Goal: Entertainment & Leisure: Consume media (video, audio)

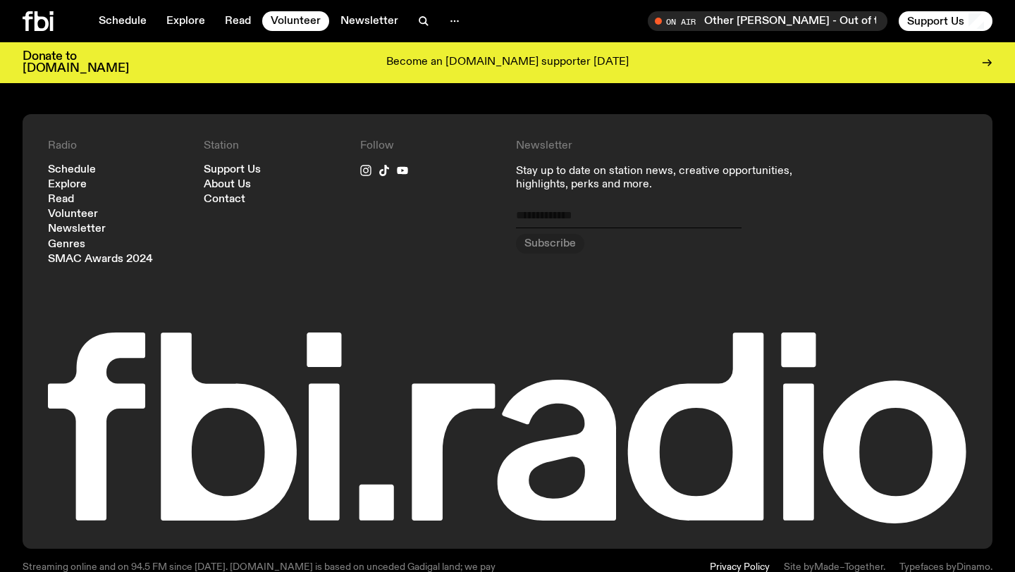
scroll to position [1481, 0]
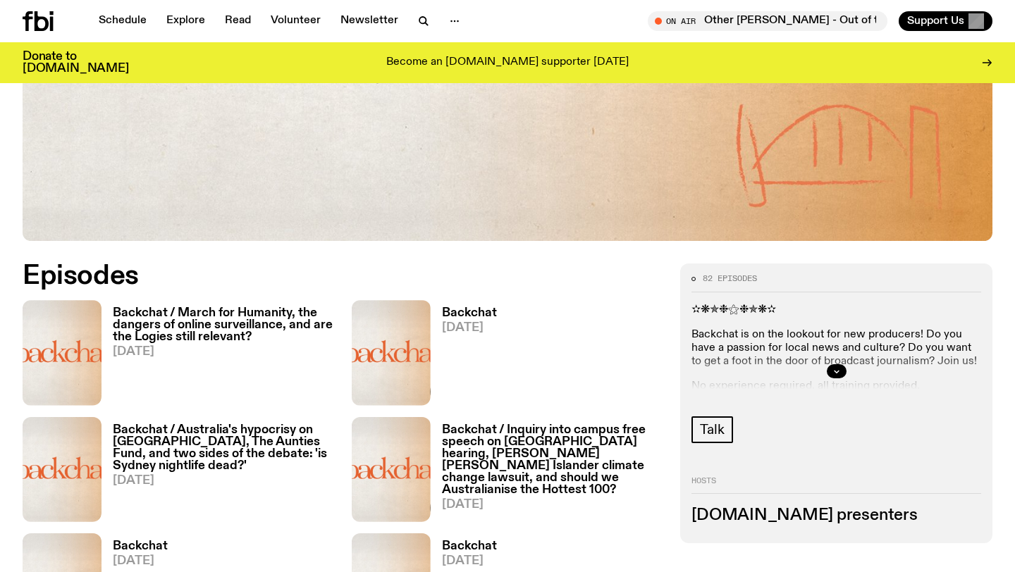
scroll to position [608, 0]
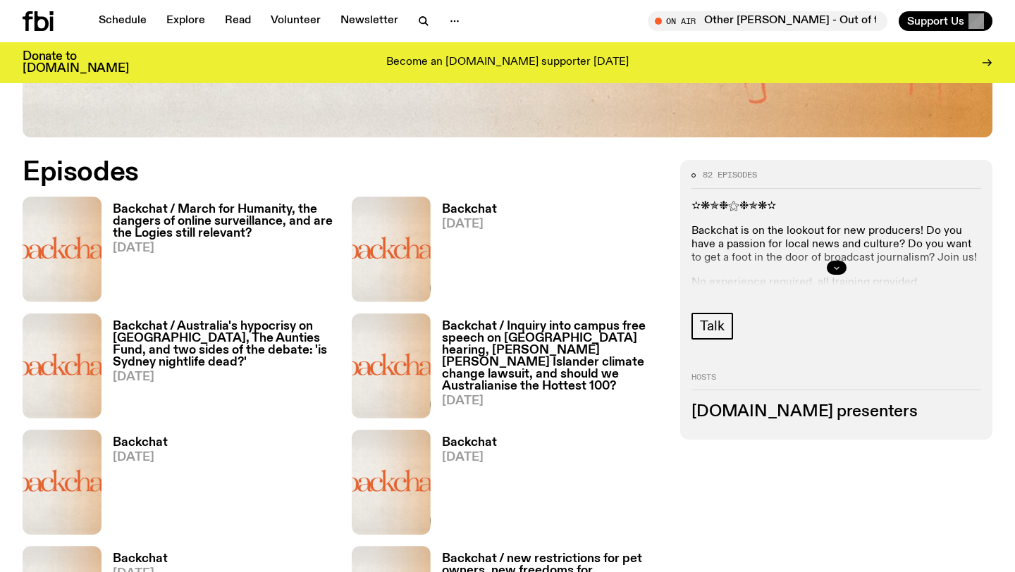
click at [832, 266] on icon "button" at bounding box center [836, 268] width 8 height 8
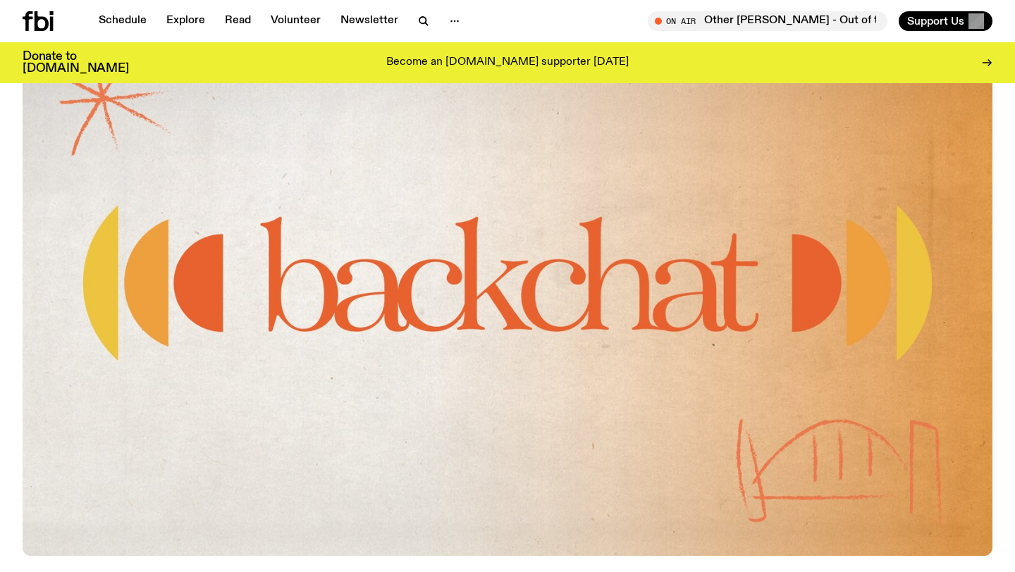
scroll to position [0, 0]
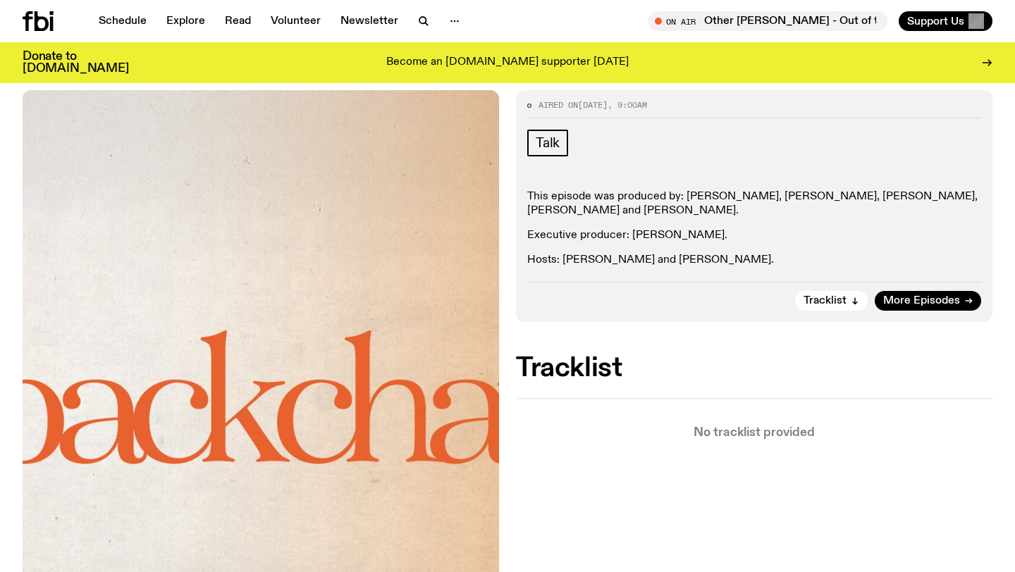
scroll to position [373, 0]
click at [652, 269] on div "Aired on 09.08.25 , 9:00am Talk This episode was produced by: Jess D’Souza, Gab…" at bounding box center [754, 206] width 477 height 232
click at [654, 221] on div "This episode was produced by: Jess D’Souza, Gabriella Accaria, Jordan Santander…" at bounding box center [754, 228] width 454 height 77
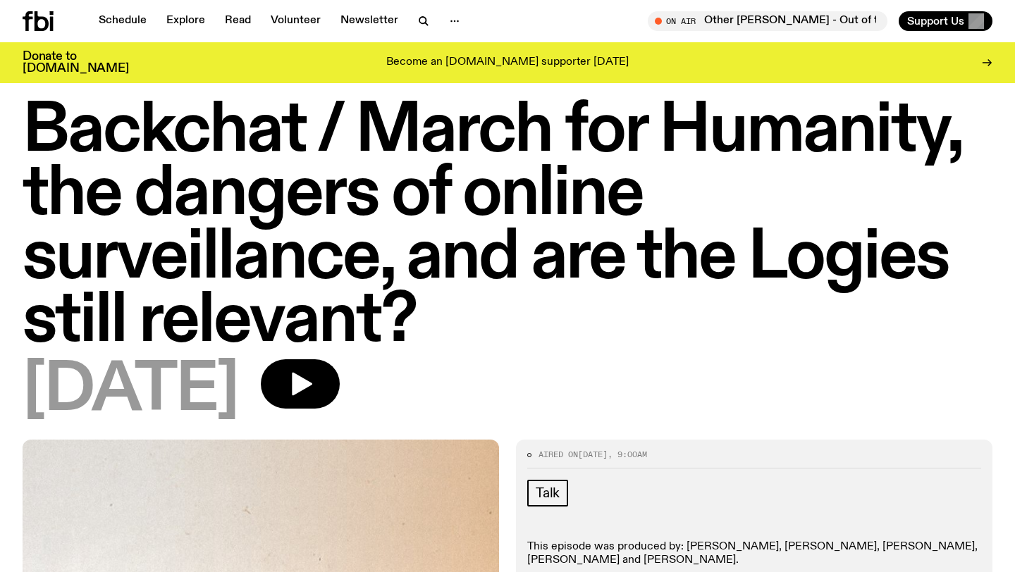
scroll to position [0, 0]
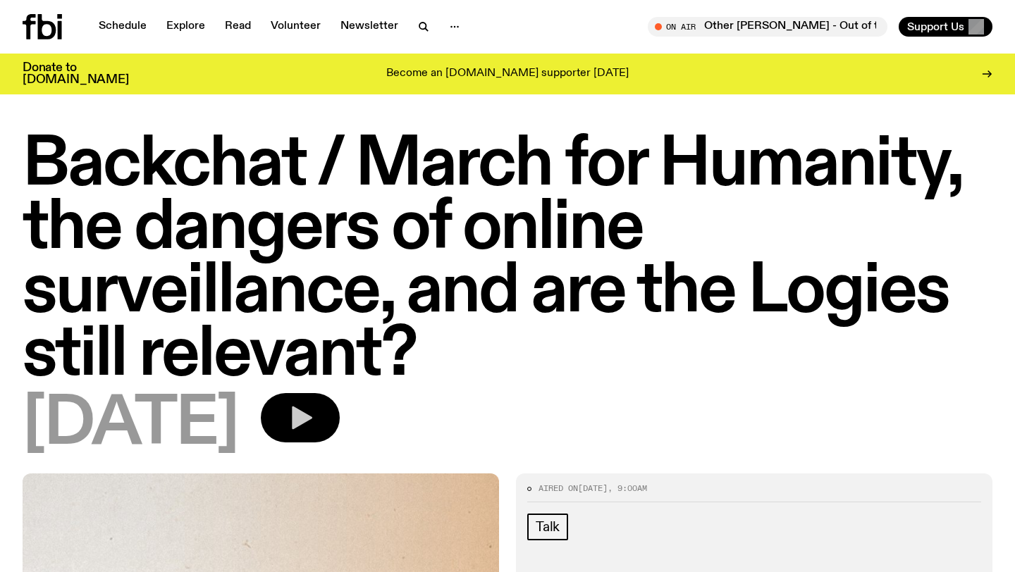
click at [314, 425] on icon "button" at bounding box center [300, 418] width 28 height 28
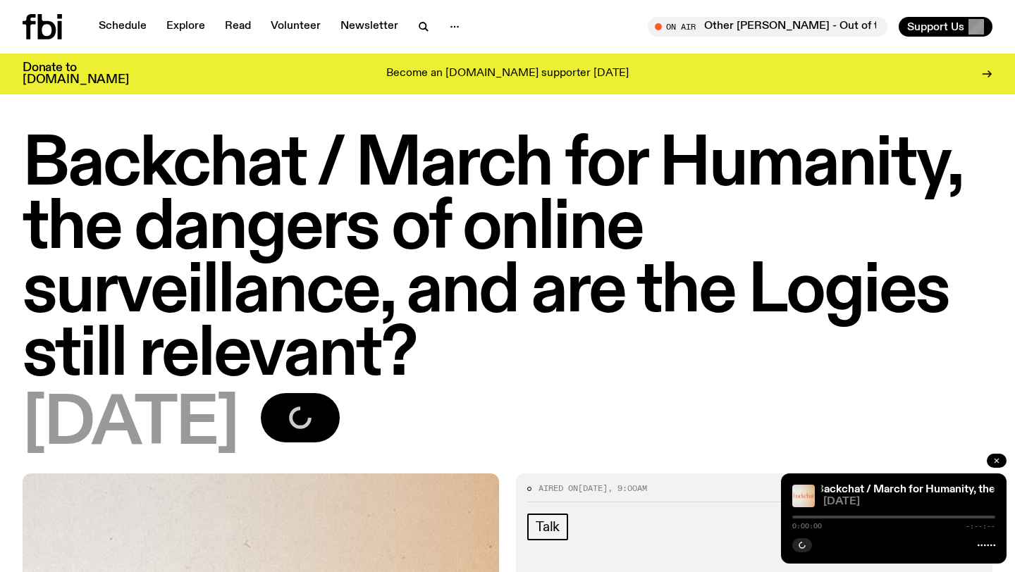
click at [1000, 462] on button "button" at bounding box center [997, 461] width 20 height 14
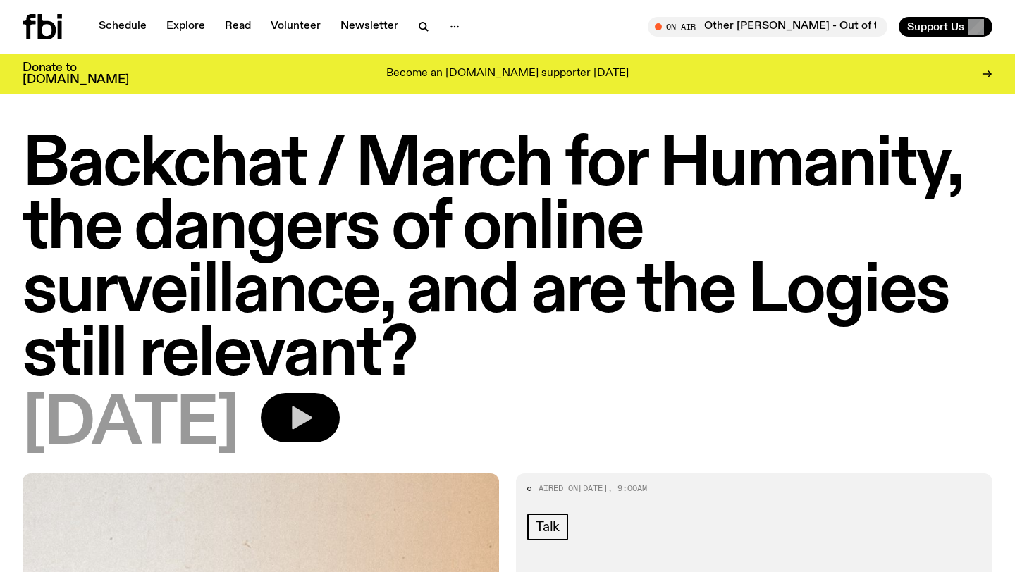
click at [340, 432] on button "button" at bounding box center [300, 417] width 79 height 49
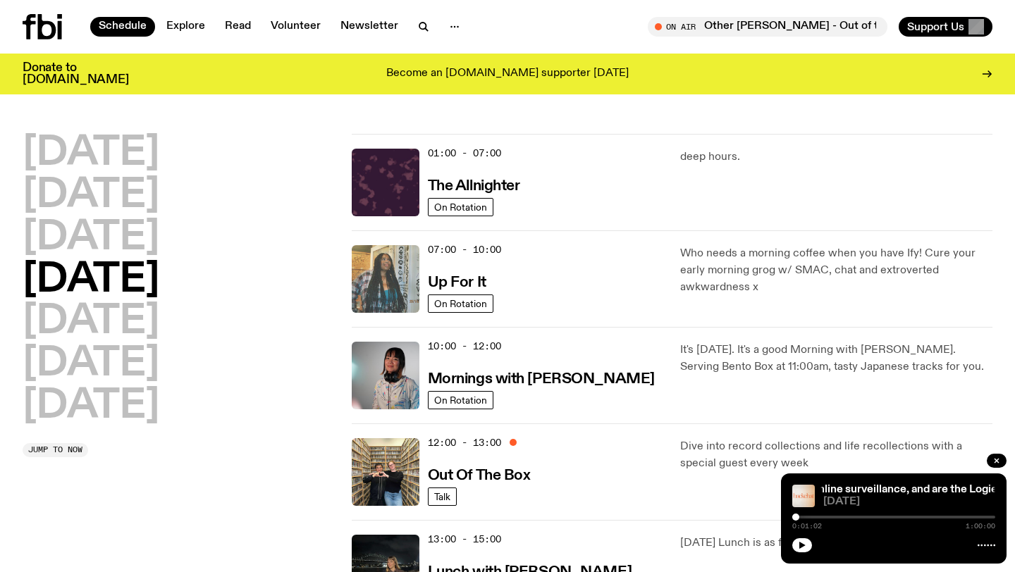
click at [401, 285] on img at bounding box center [386, 279] width 68 height 68
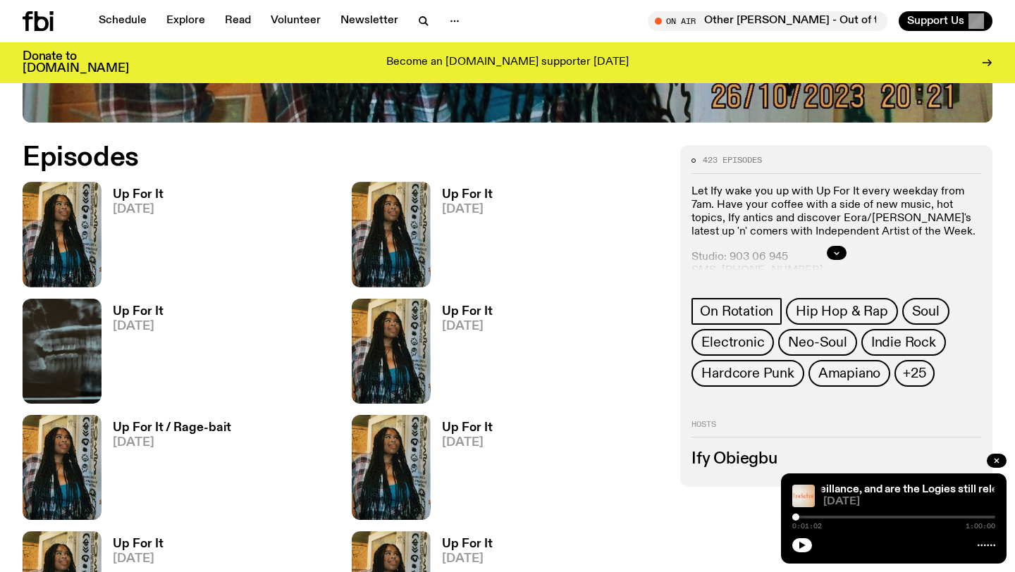
scroll to position [622, 0]
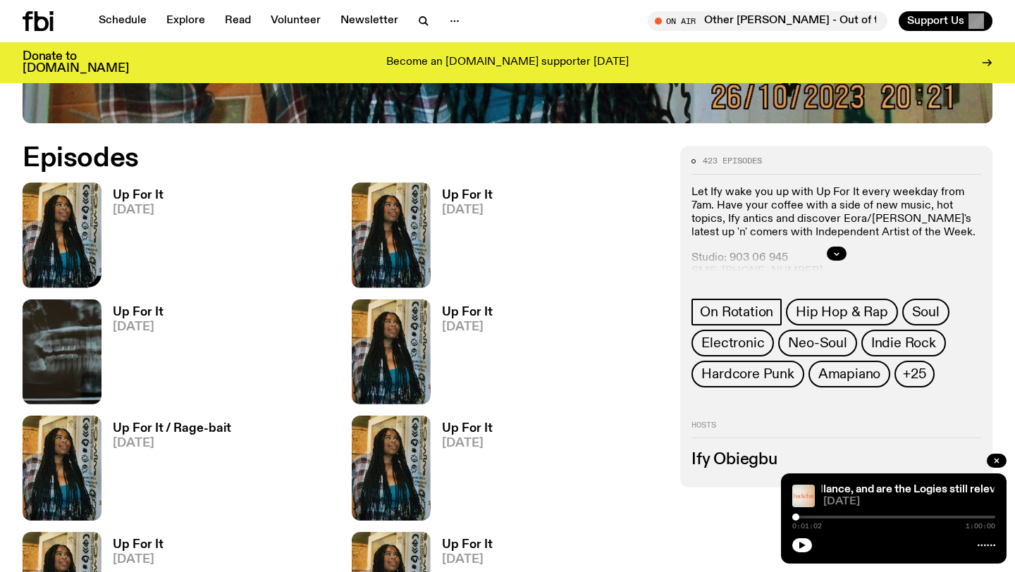
click at [78, 218] on img at bounding box center [62, 235] width 79 height 105
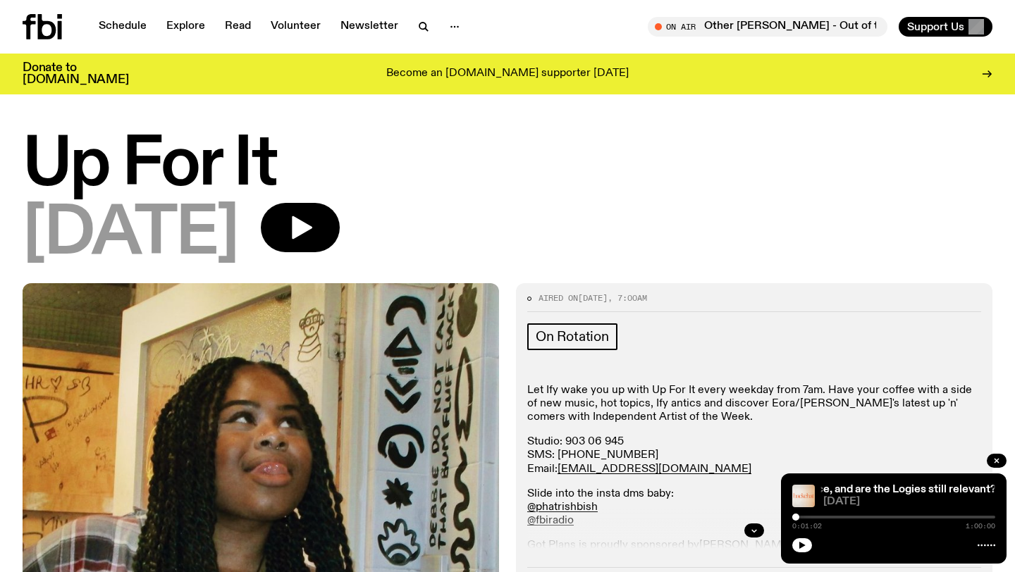
click at [356, 262] on div "[DATE]" at bounding box center [508, 234] width 970 height 63
click at [340, 233] on button "button" at bounding box center [300, 227] width 79 height 49
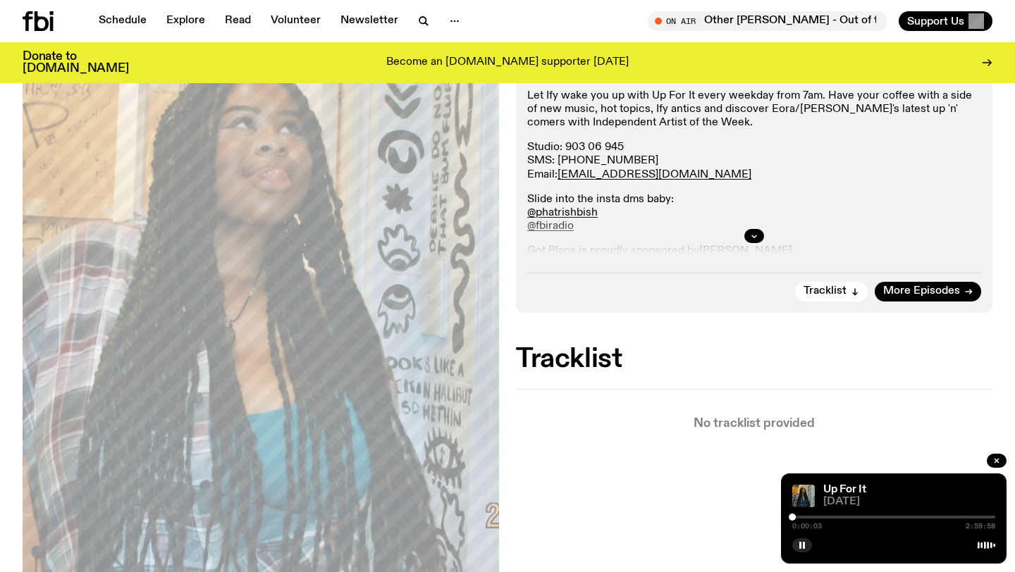
scroll to position [285, 0]
click at [750, 233] on icon "button" at bounding box center [754, 235] width 8 height 8
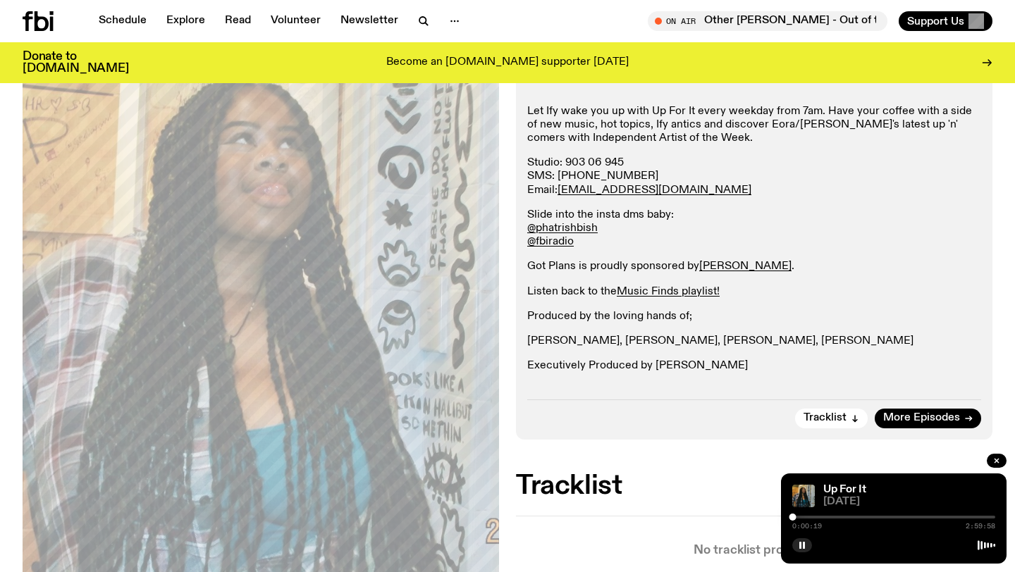
scroll to position [0, 0]
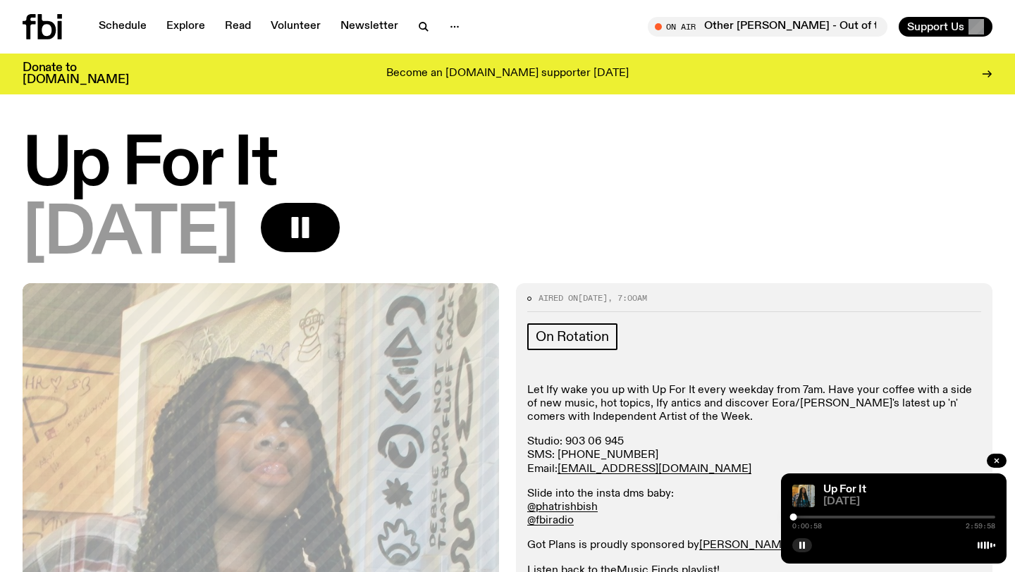
click at [801, 517] on div at bounding box center [893, 517] width 203 height 3
click at [807, 517] on div at bounding box center [893, 517] width 203 height 3
click at [813, 515] on div "0:13:08 2:59:58" at bounding box center [893, 521] width 203 height 17
click at [811, 517] on div at bounding box center [893, 517] width 203 height 3
click at [818, 517] on div at bounding box center [893, 517] width 203 height 3
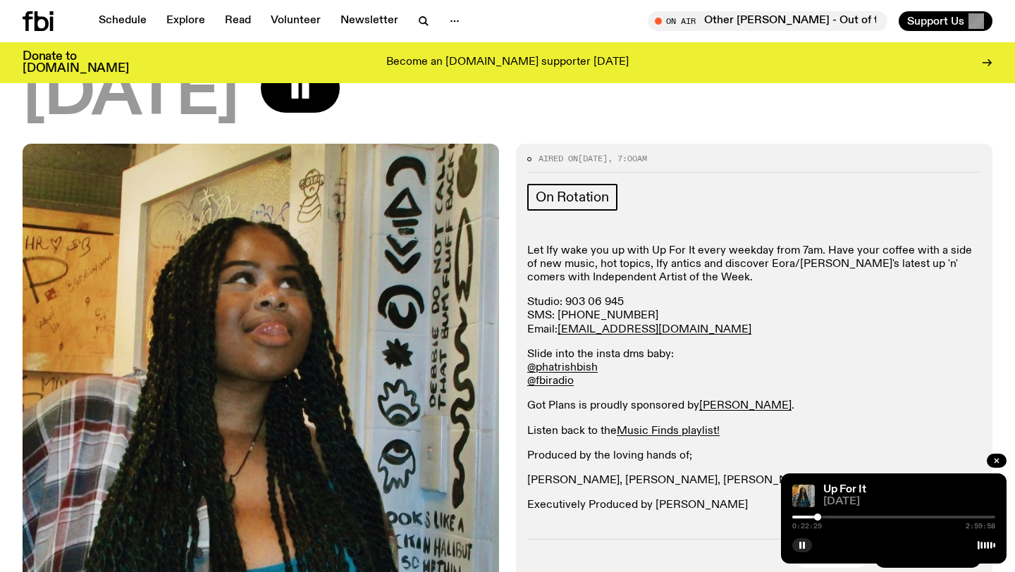
scroll to position [128, 0]
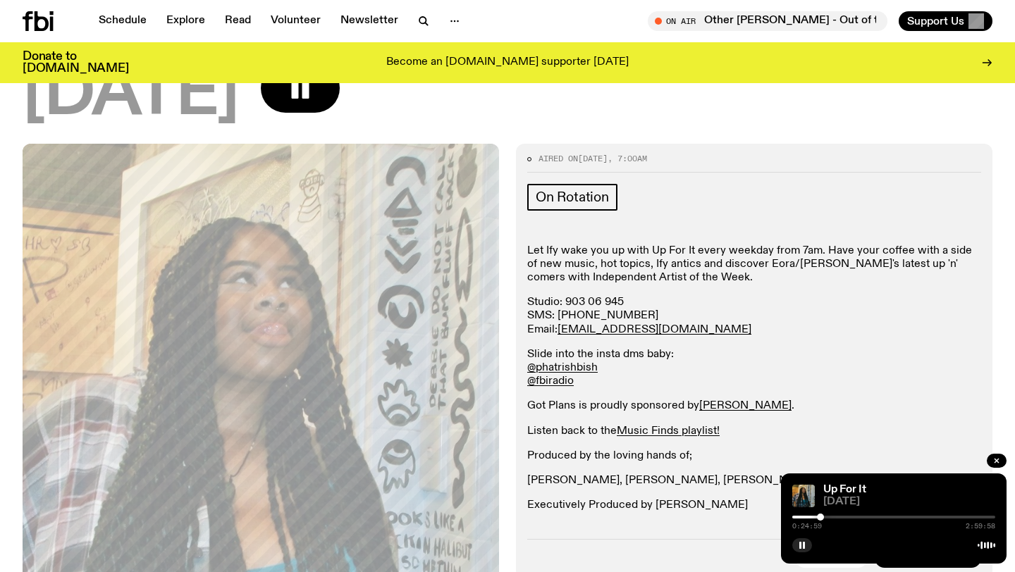
click at [821, 519] on div at bounding box center [820, 517] width 7 height 7
click at [825, 518] on div at bounding box center [893, 517] width 203 height 3
click at [828, 517] on div at bounding box center [893, 517] width 203 height 3
click at [825, 516] on div at bounding box center [828, 517] width 7 height 7
click at [827, 516] on div at bounding box center [824, 517] width 7 height 7
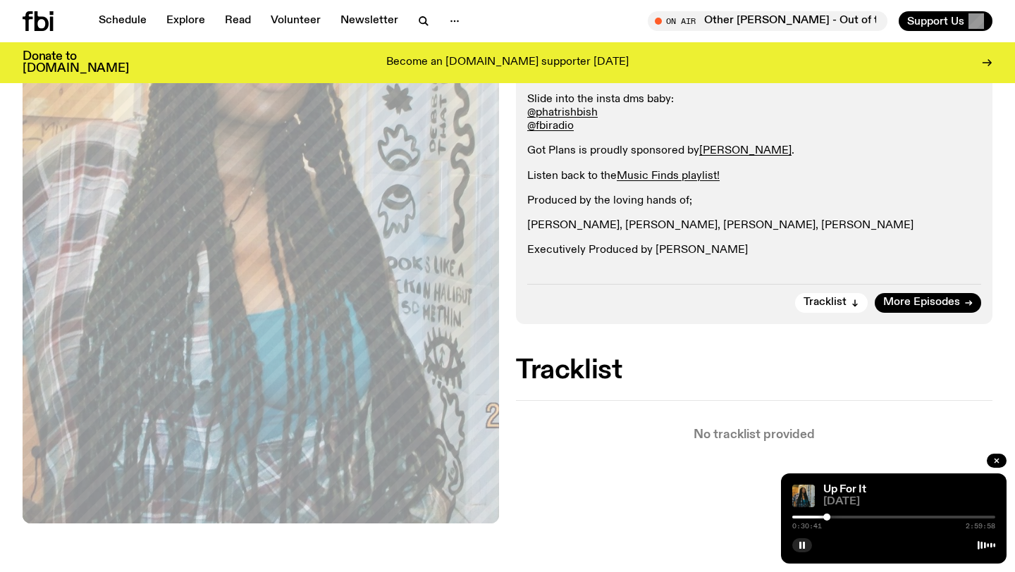
scroll to position [0, 0]
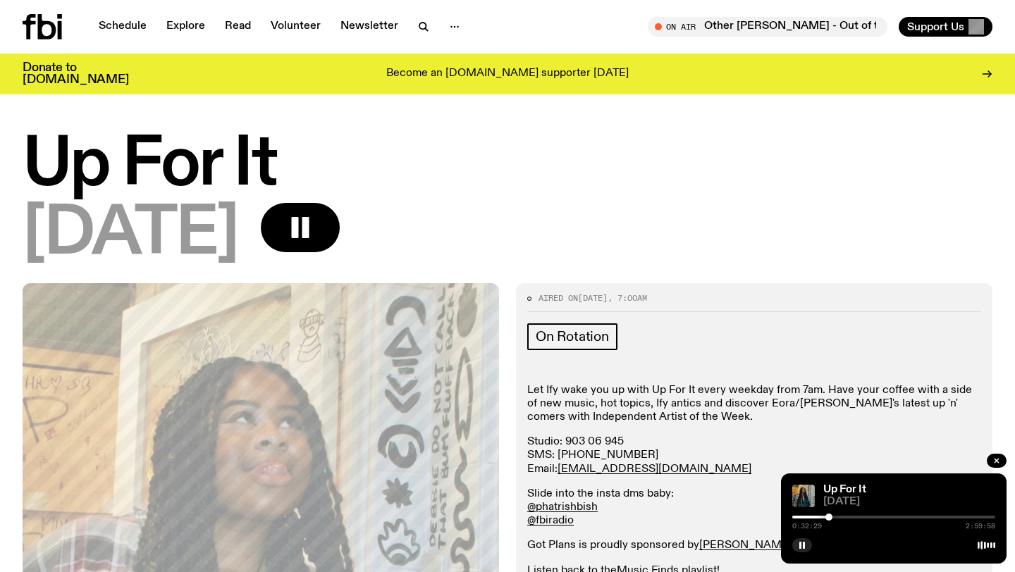
click at [829, 515] on div at bounding box center [828, 517] width 7 height 7
click at [831, 515] on div at bounding box center [828, 517] width 7 height 7
click at [834, 516] on div at bounding box center [831, 517] width 7 height 7
click at [838, 516] on div at bounding box center [893, 517] width 203 height 3
click at [840, 517] on div at bounding box center [838, 517] width 7 height 7
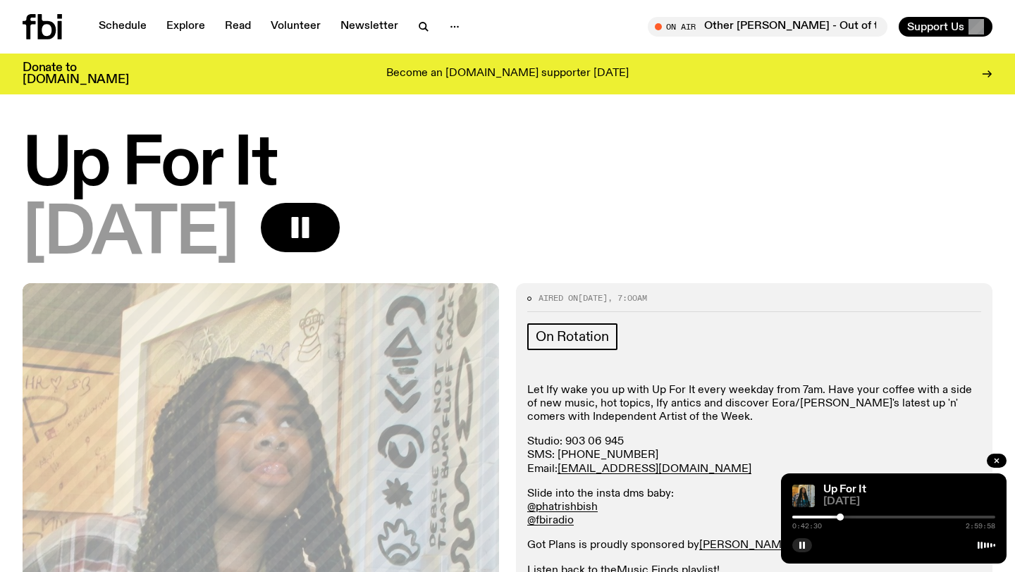
click at [844, 517] on div at bounding box center [893, 517] width 203 height 3
click at [846, 517] on div at bounding box center [843, 517] width 7 height 7
click at [849, 517] on div at bounding box center [893, 517] width 203 height 3
click at [851, 517] on div at bounding box center [850, 517] width 7 height 7
click at [856, 517] on div at bounding box center [893, 517] width 203 height 3
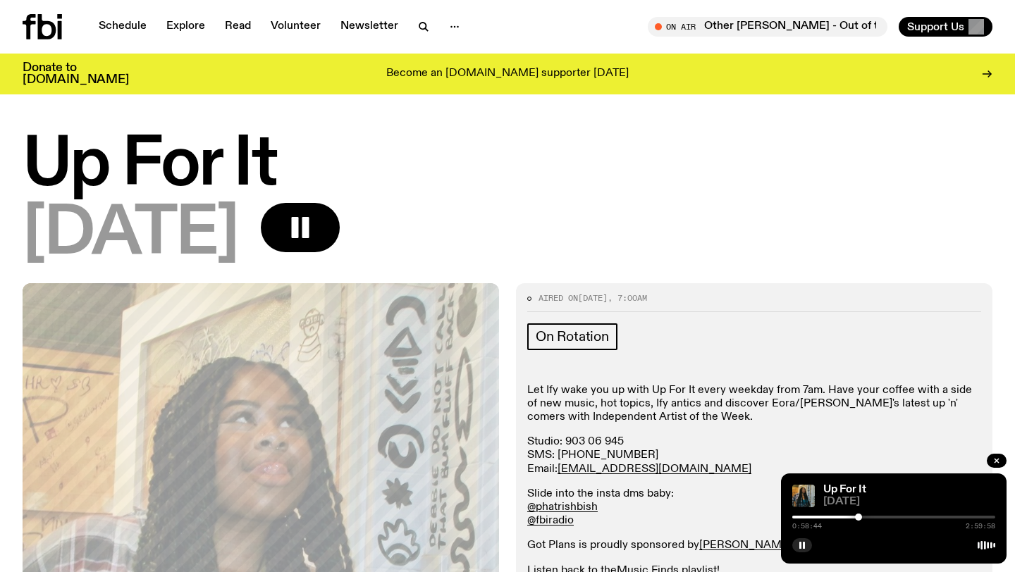
click at [859, 517] on div at bounding box center [858, 517] width 7 height 7
click at [861, 516] on div at bounding box center [861, 517] width 7 height 7
click at [866, 516] on div at bounding box center [893, 517] width 203 height 3
click at [919, 505] on span "[DATE]" at bounding box center [909, 502] width 172 height 11
click at [868, 517] on div at bounding box center [867, 517] width 7 height 7
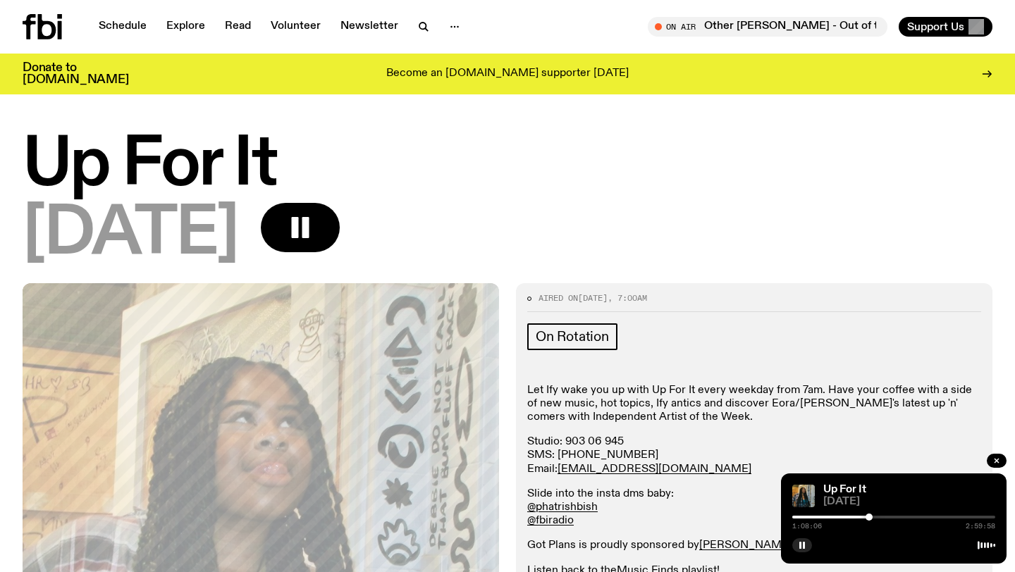
click at [869, 517] on div at bounding box center [869, 517] width 7 height 7
click at [873, 517] on div at bounding box center [893, 517] width 203 height 3
click at [875, 517] on div at bounding box center [874, 517] width 7 height 7
click at [878, 517] on div at bounding box center [874, 517] width 7 height 7
click at [877, 517] on div at bounding box center [877, 517] width 7 height 7
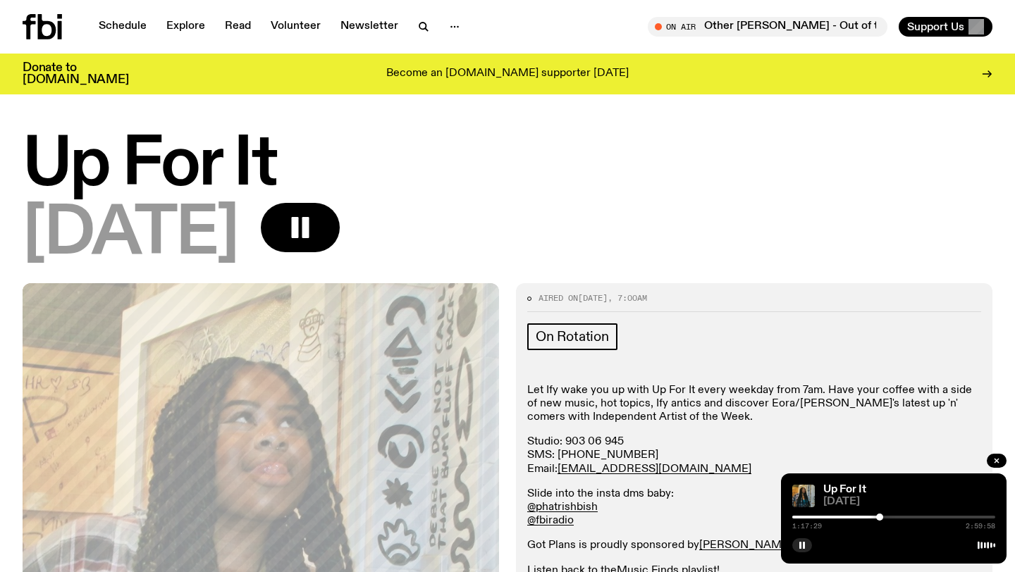
click at [880, 517] on div at bounding box center [879, 517] width 7 height 7
click at [882, 517] on div at bounding box center [881, 517] width 7 height 7
click at [883, 517] on div at bounding box center [881, 517] width 7 height 7
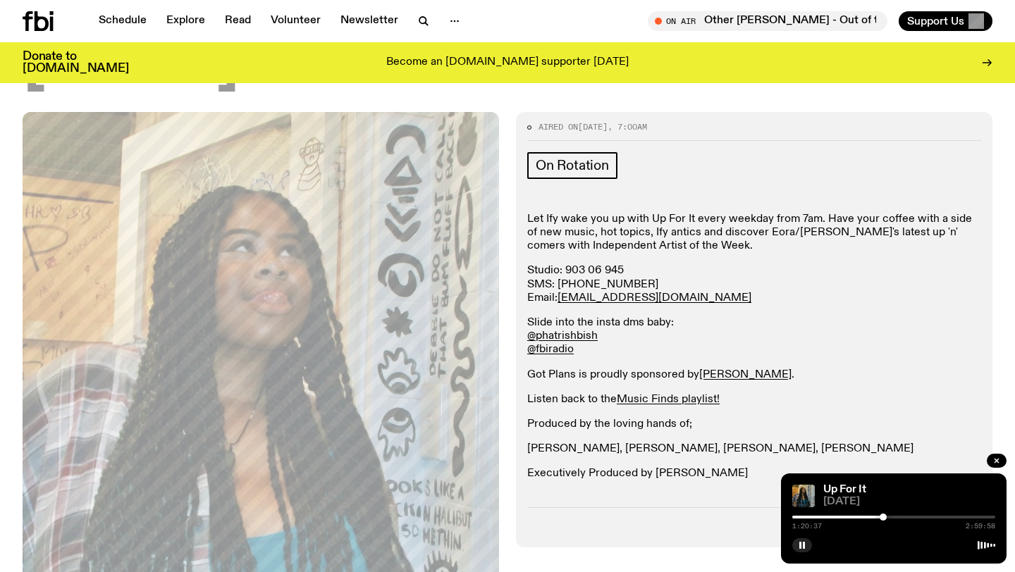
scroll to position [159, 0]
click at [883, 516] on div at bounding box center [883, 517] width 7 height 7
click at [885, 516] on div at bounding box center [883, 517] width 7 height 7
click at [890, 516] on div at bounding box center [893, 517] width 203 height 3
click at [894, 516] on div at bounding box center [890, 517] width 7 height 7
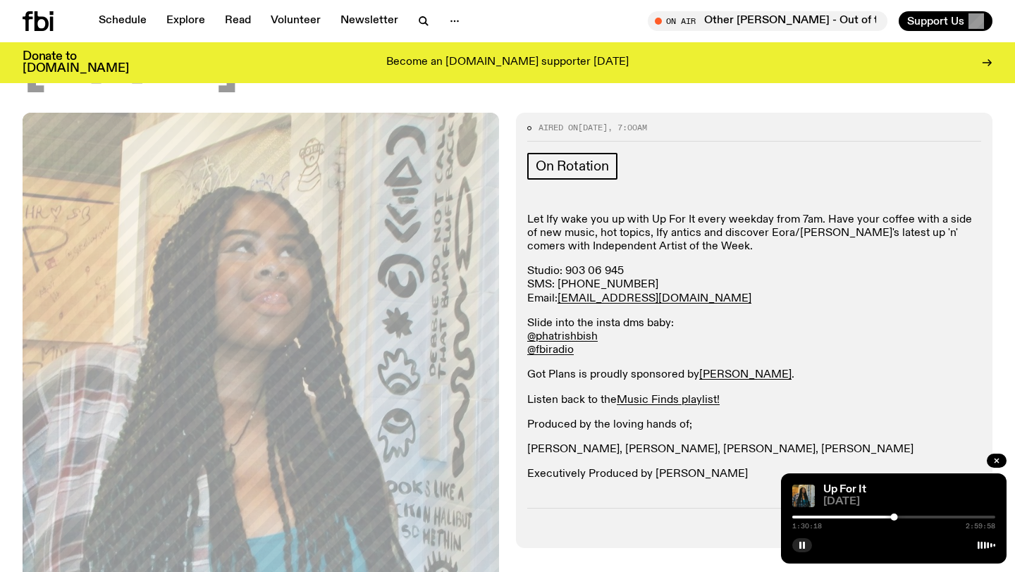
click at [897, 516] on div at bounding box center [893, 517] width 203 height 3
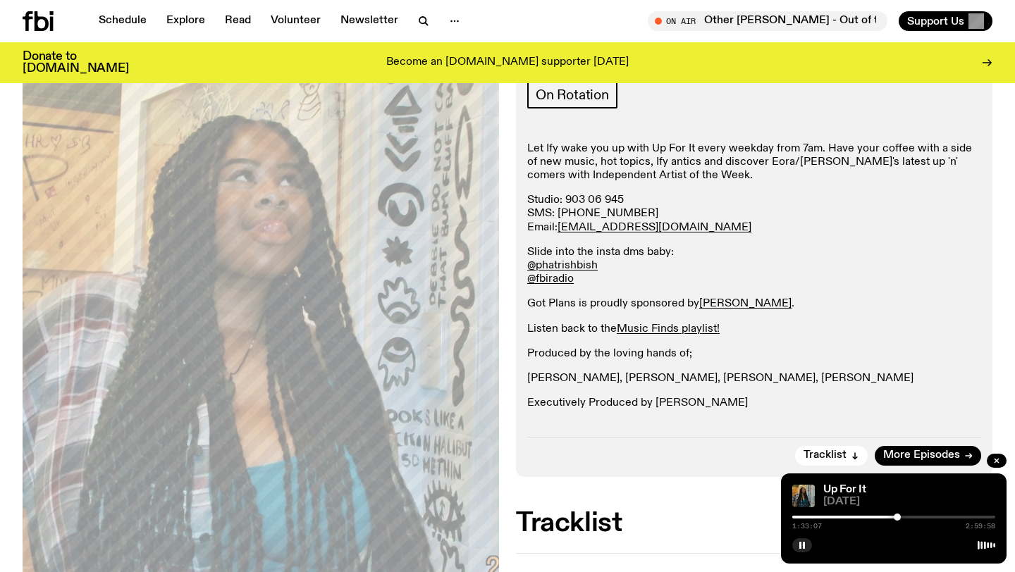
scroll to position [280, 0]
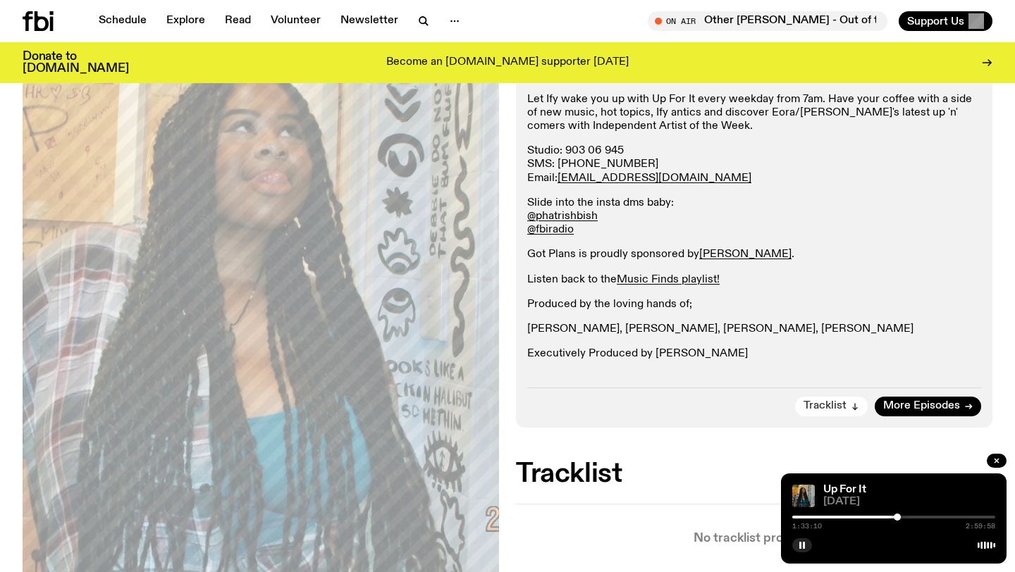
click at [838, 402] on span "Tracklist" at bounding box center [825, 406] width 43 height 11
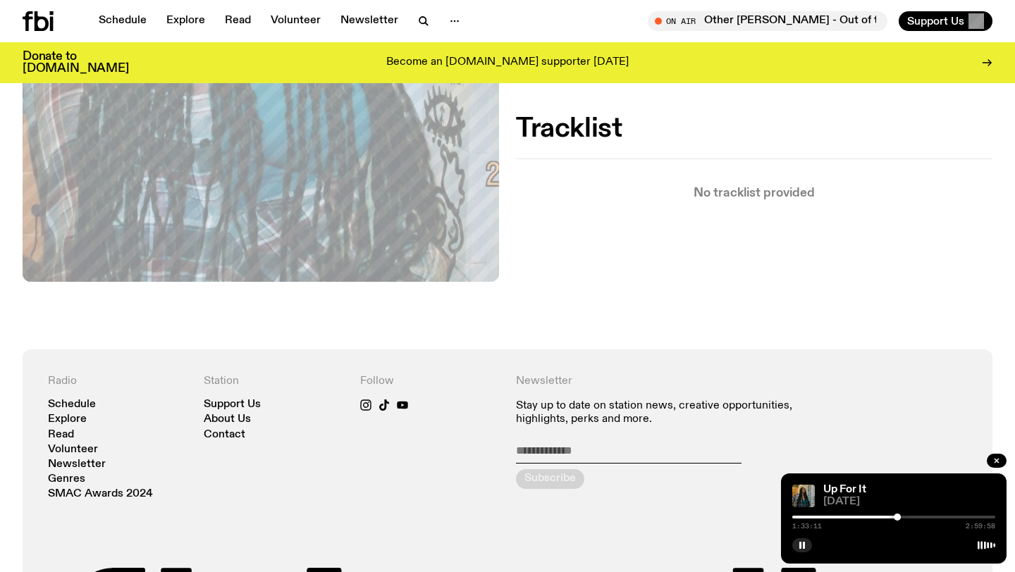
scroll to position [658, 0]
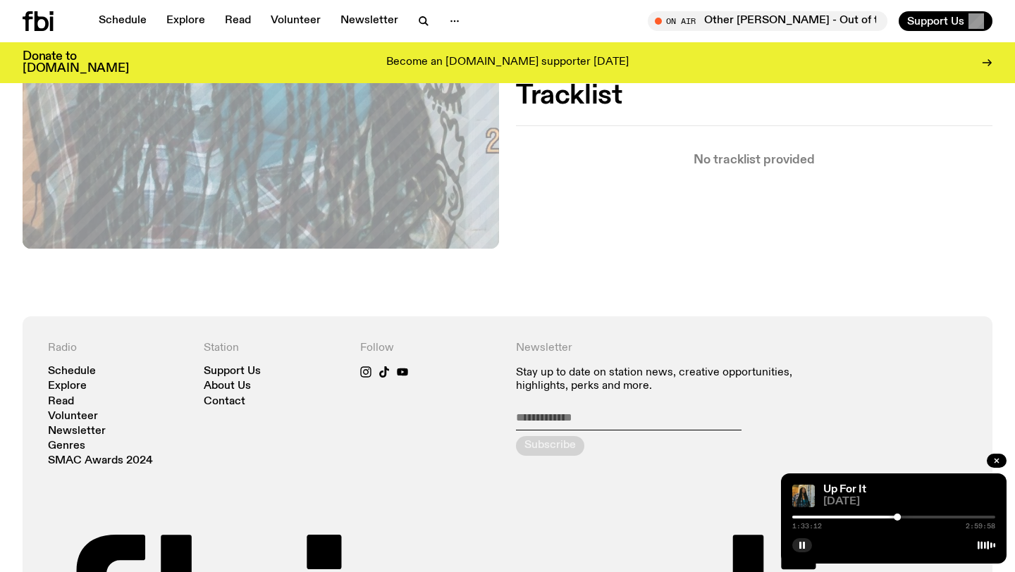
click at [899, 515] on div at bounding box center [897, 517] width 7 height 7
click at [904, 516] on div at bounding box center [893, 517] width 203 height 3
click at [914, 517] on div at bounding box center [893, 517] width 203 height 3
click at [918, 517] on div at bounding box center [893, 517] width 203 height 3
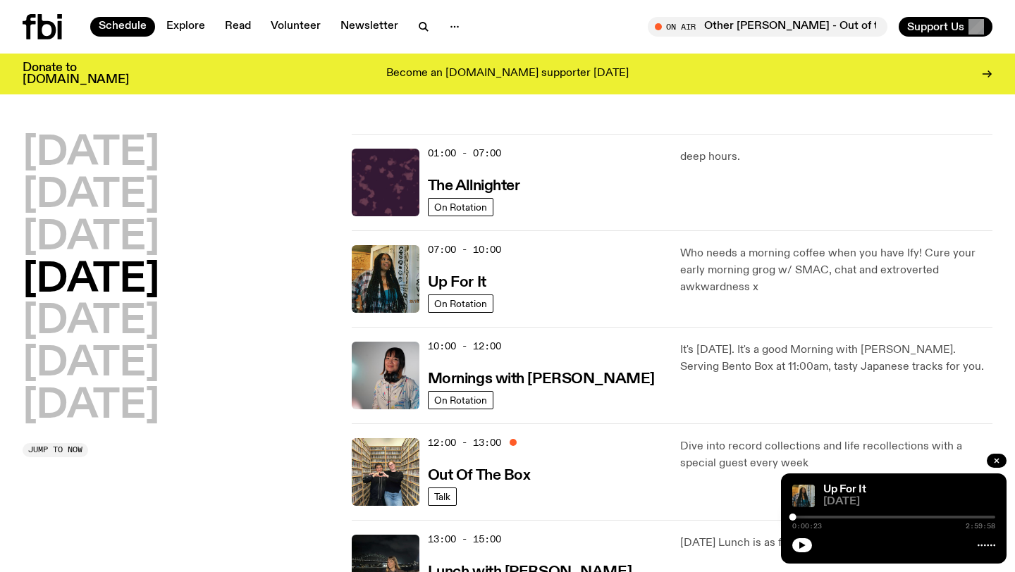
click at [796, 515] on div "0:00:23 2:59:58" at bounding box center [893, 521] width 203 height 17
click at [796, 515] on div at bounding box center [792, 517] width 7 height 7
click at [108, 321] on h2 "[DATE]" at bounding box center [91, 321] width 137 height 39
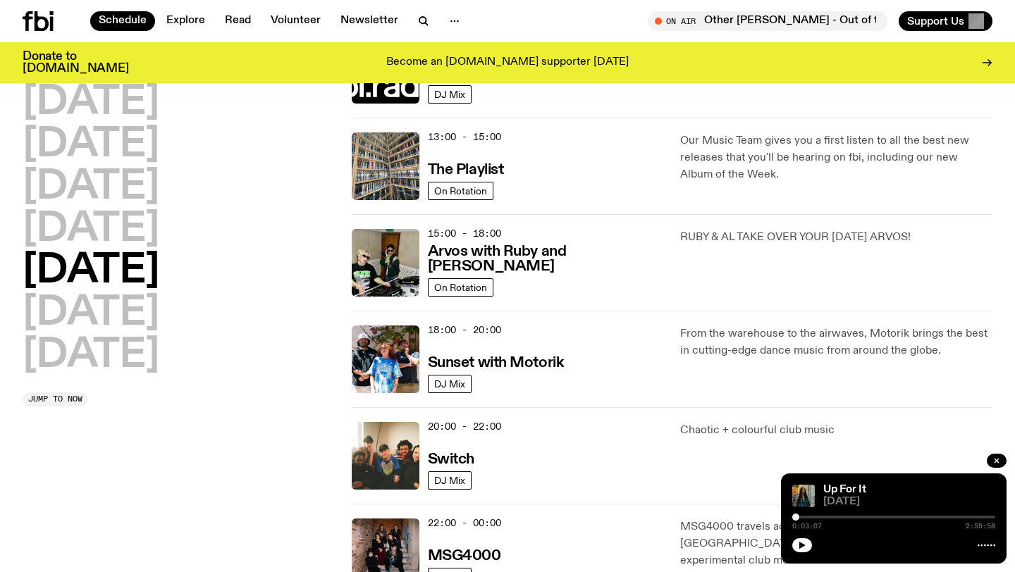
scroll to position [637, 0]
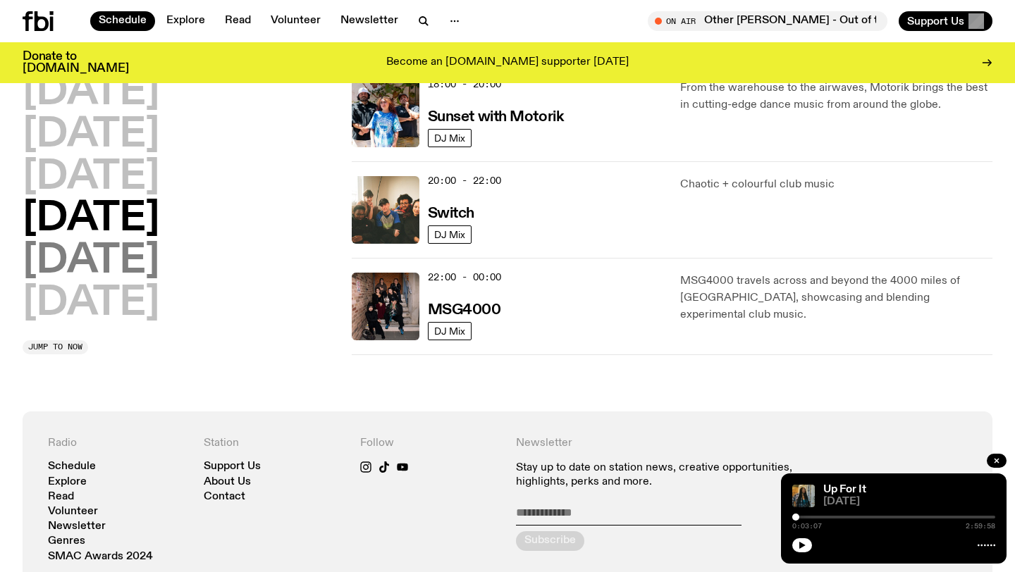
click at [99, 267] on h2 "[DATE]" at bounding box center [91, 261] width 137 height 39
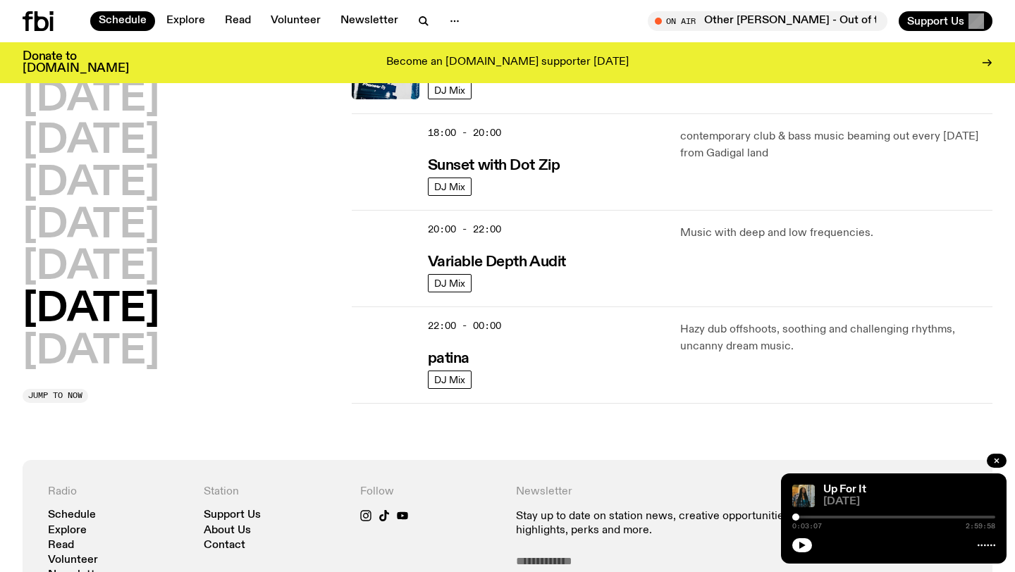
scroll to position [876, 0]
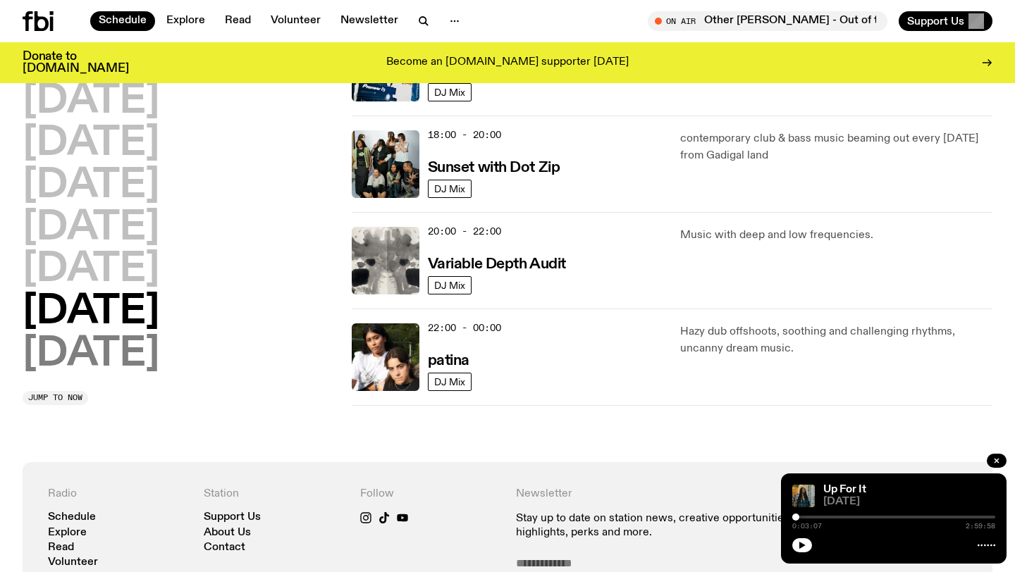
click at [154, 348] on h2 "[DATE]" at bounding box center [91, 354] width 137 height 39
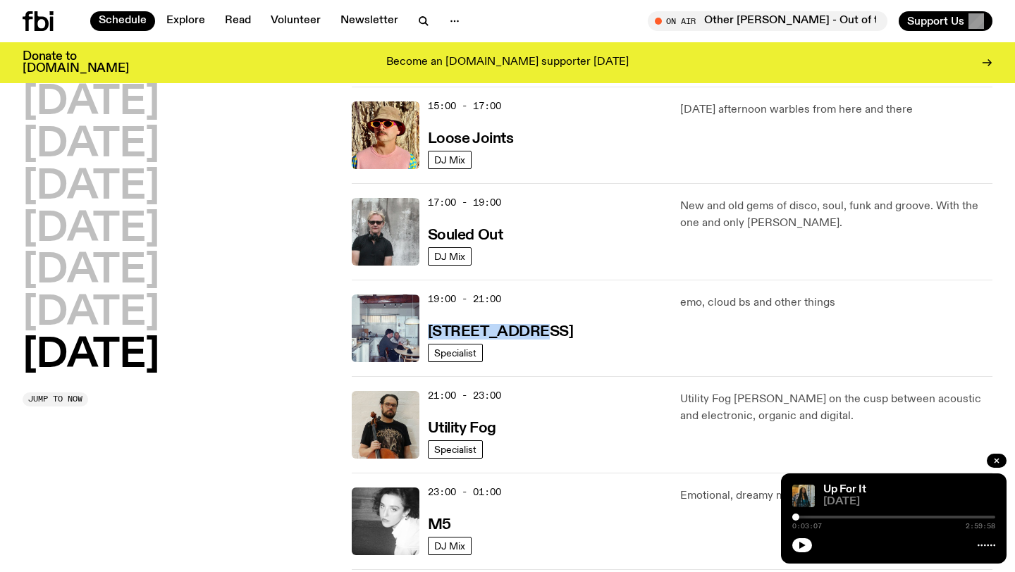
scroll to position [872, 0]
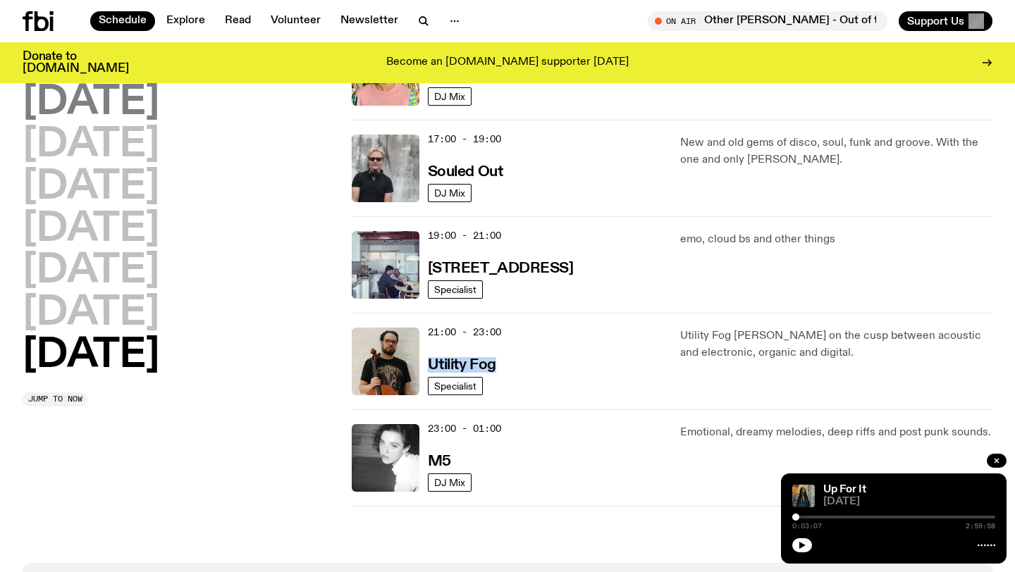
click at [53, 89] on h2 "Monday" at bounding box center [91, 102] width 137 height 39
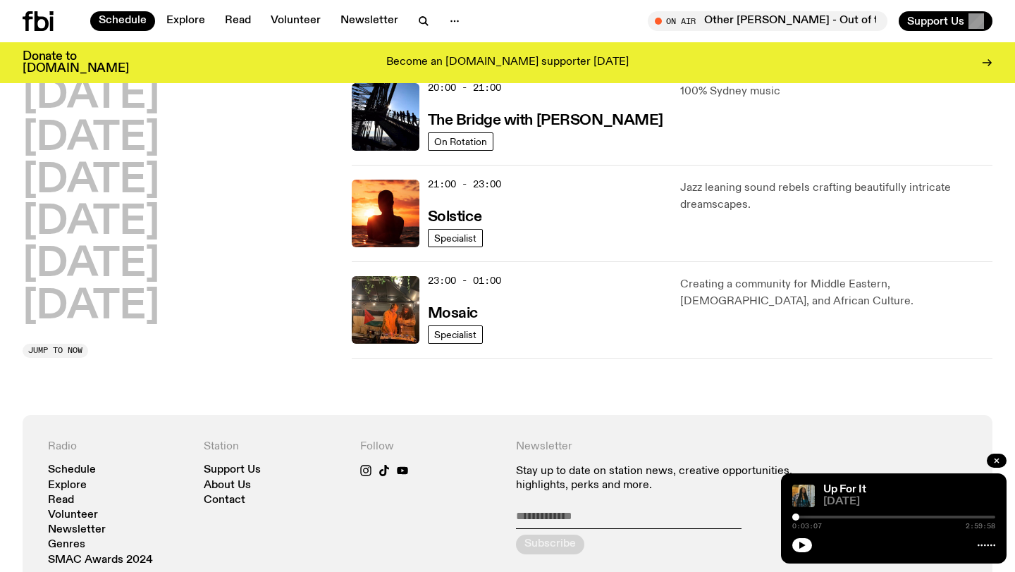
scroll to position [738, 0]
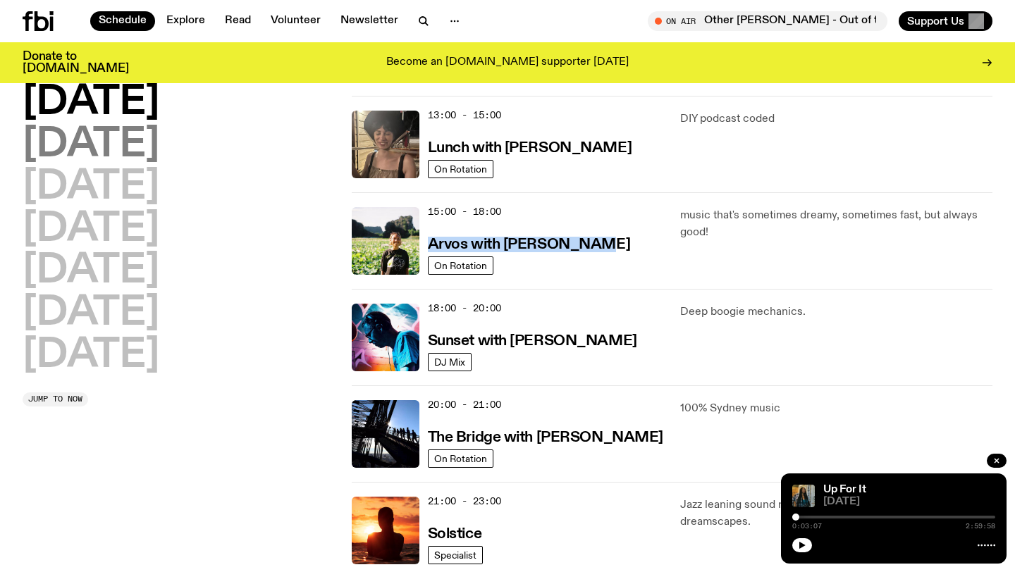
click at [97, 146] on h2 "Tuesday" at bounding box center [91, 144] width 137 height 39
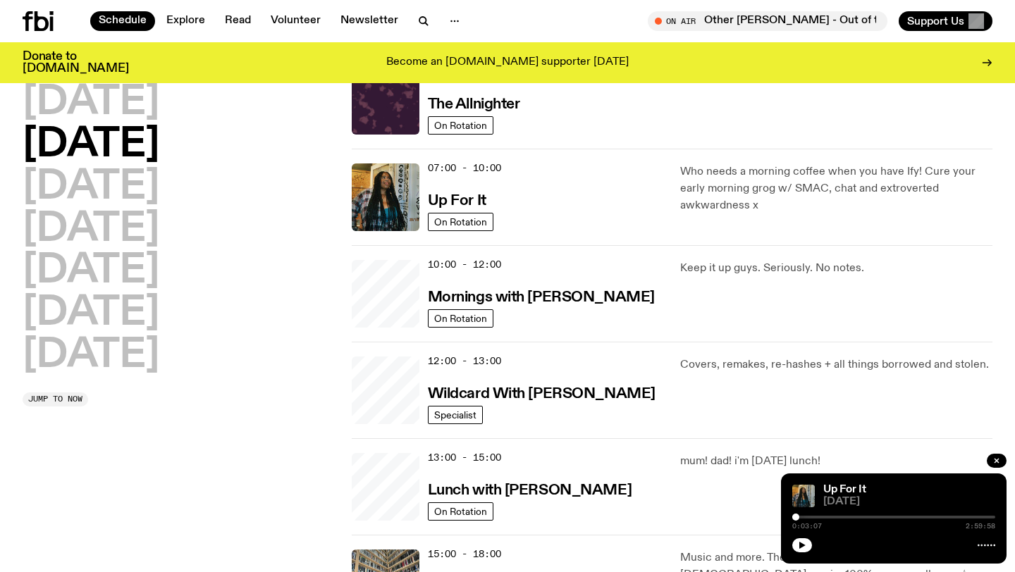
scroll to position [39, 0]
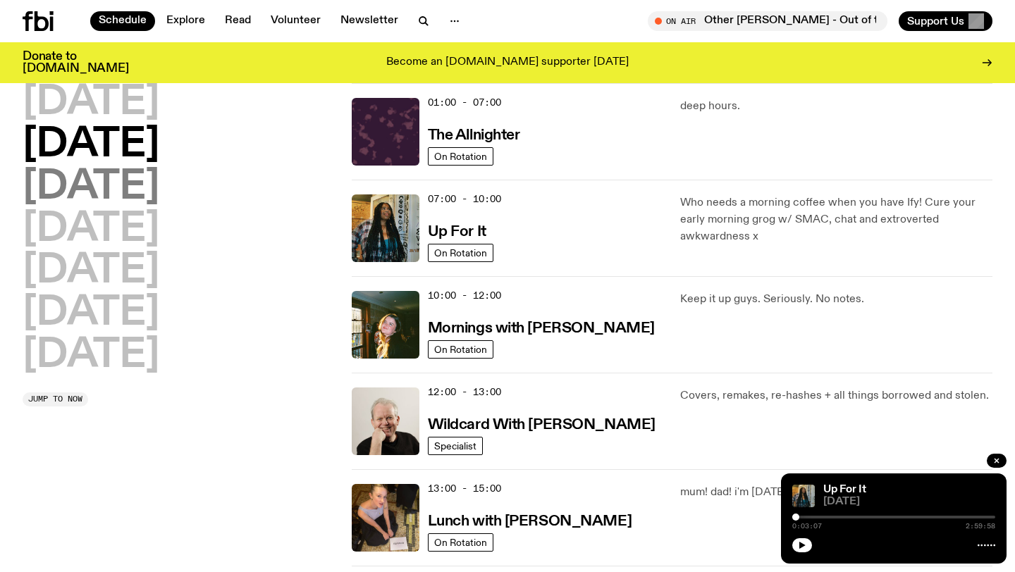
click at [158, 184] on h2 "Wednesday" at bounding box center [91, 187] width 137 height 39
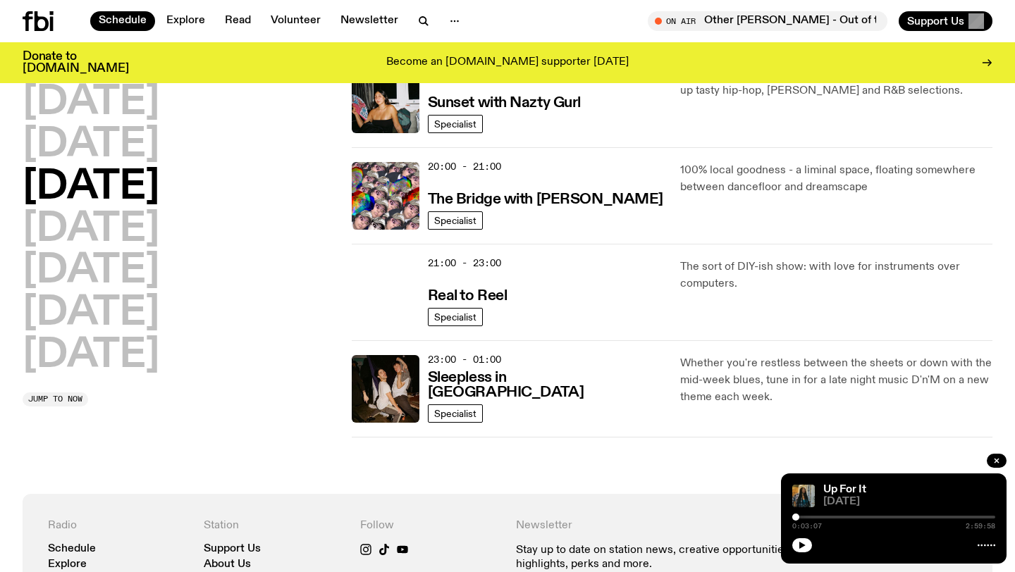
scroll to position [681, 0]
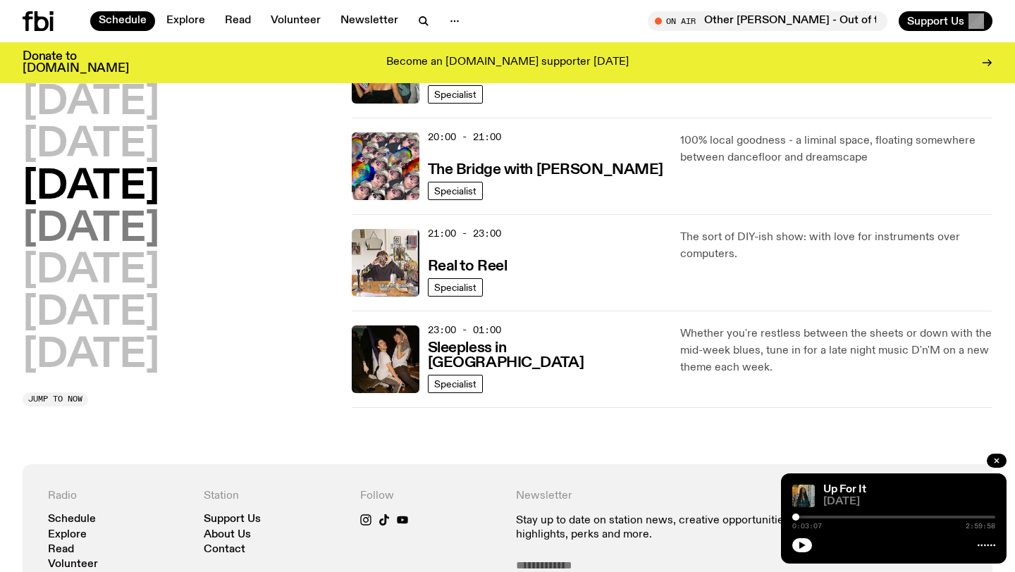
click at [159, 231] on h2 "Thursday" at bounding box center [91, 229] width 137 height 39
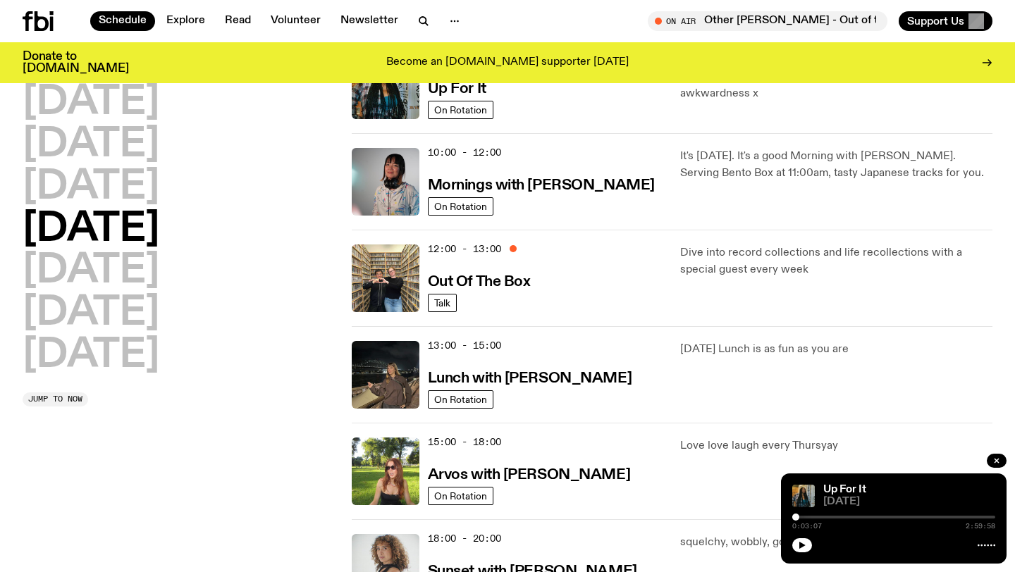
scroll to position [209, 0]
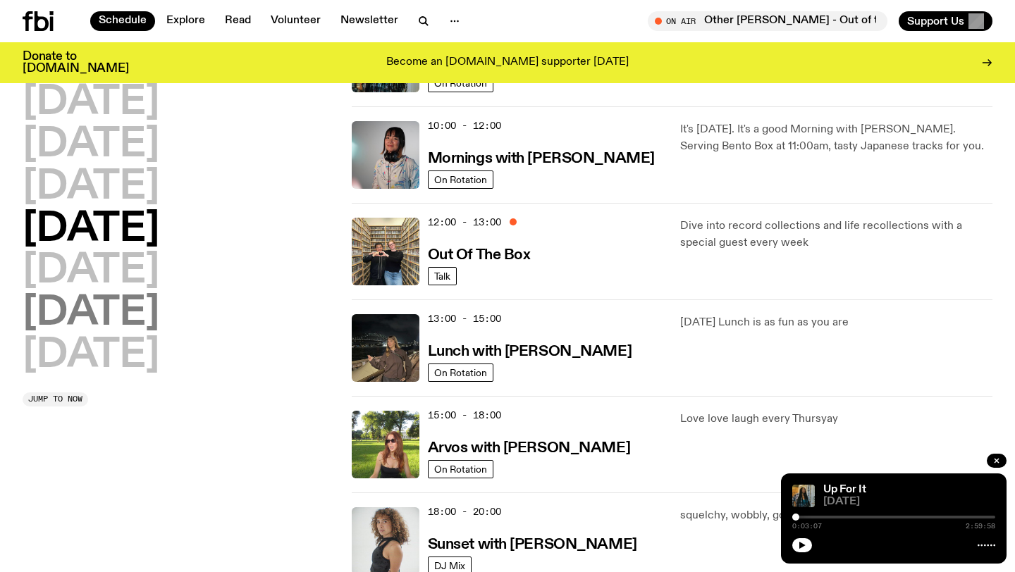
click at [128, 312] on h2 "Saturday" at bounding box center [91, 313] width 137 height 39
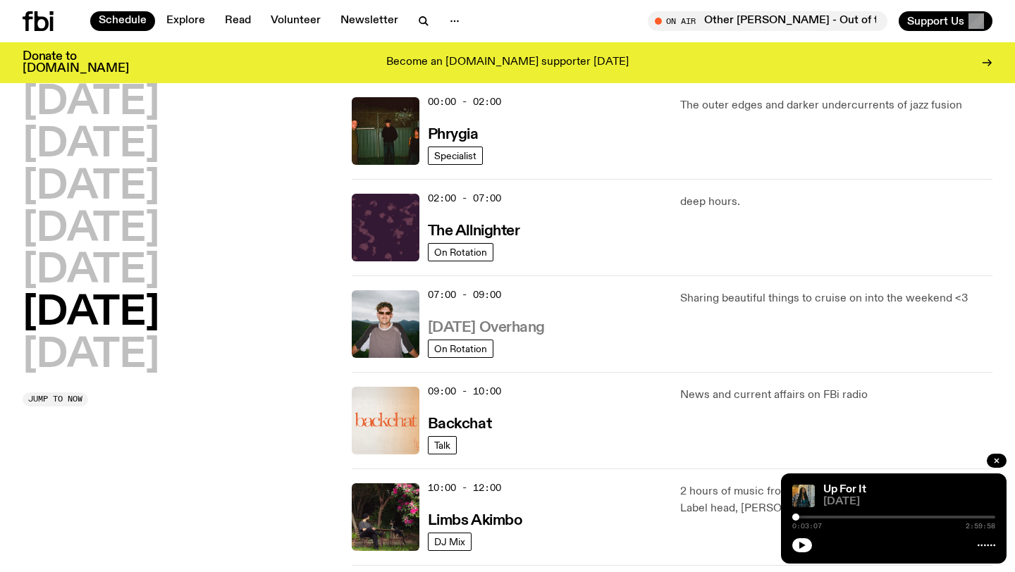
scroll to position [39, 0]
click at [467, 427] on h3 "Backchat" at bounding box center [459, 425] width 63 height 15
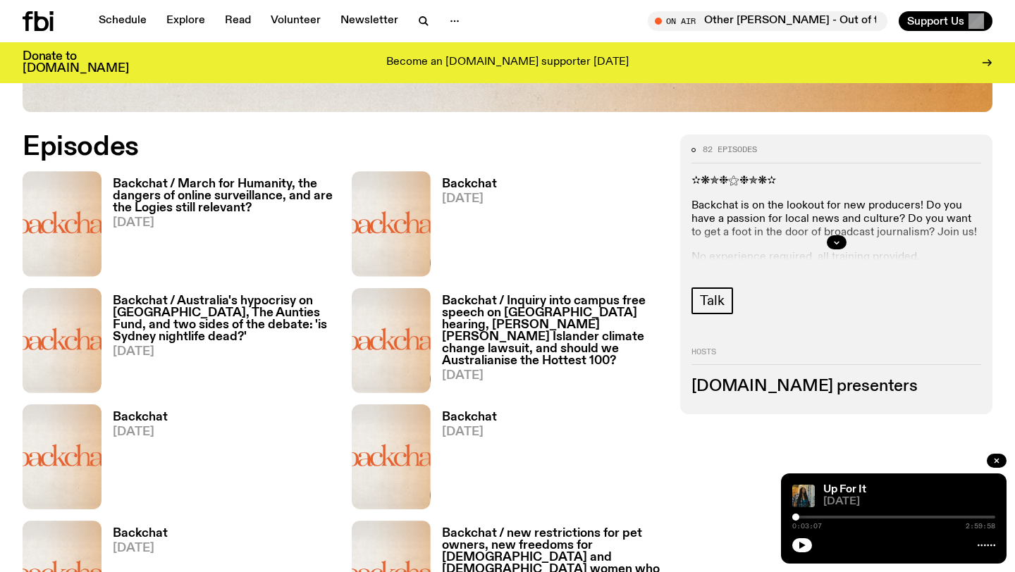
scroll to position [649, 0]
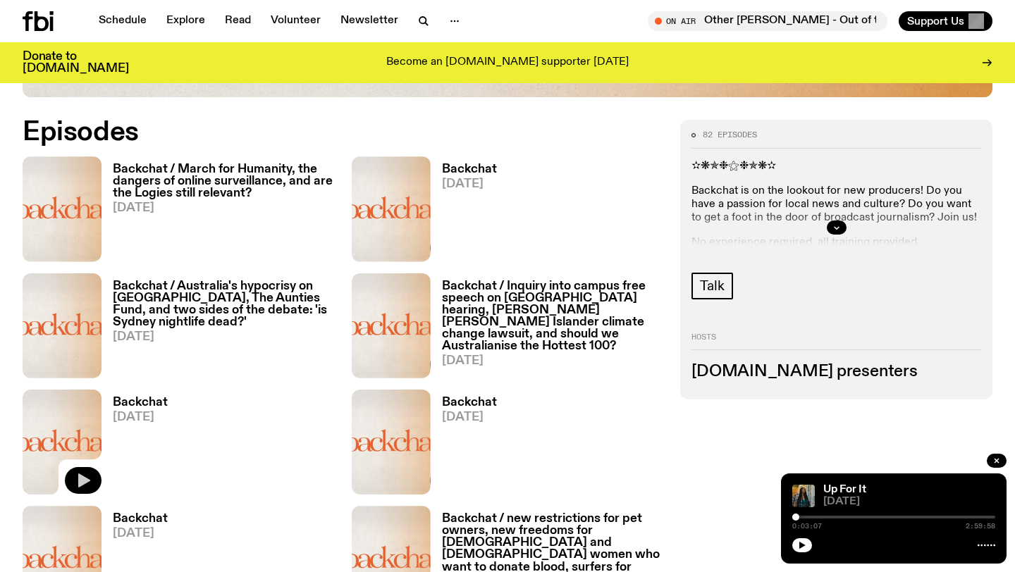
click at [91, 471] on button "button" at bounding box center [83, 480] width 37 height 27
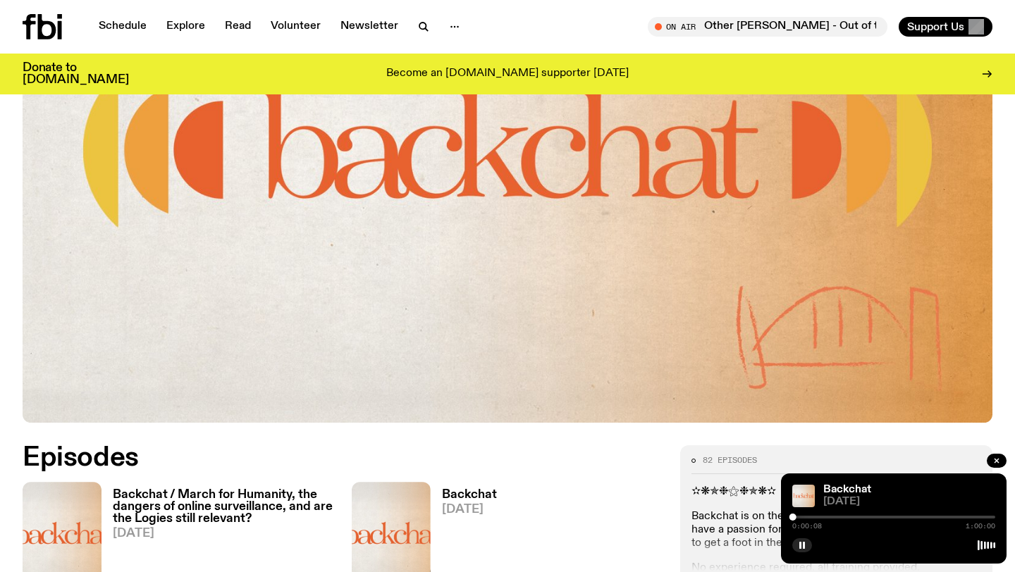
scroll to position [0, 0]
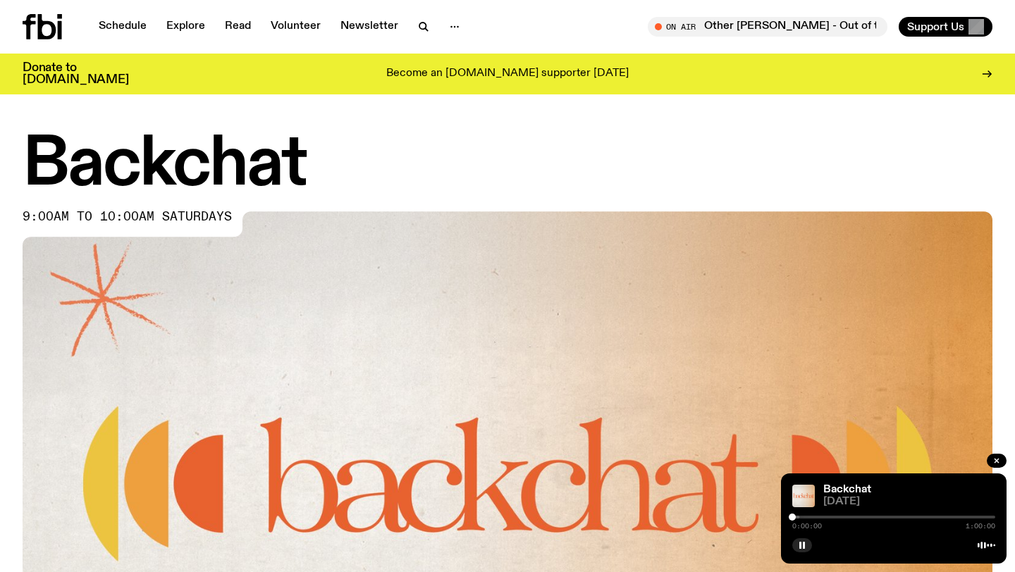
drag, startPoint x: 795, startPoint y: 517, endPoint x: 768, endPoint y: 515, distance: 26.9
click at [792, 517] on div at bounding box center [792, 517] width 7 height 7
click at [794, 517] on div at bounding box center [792, 517] width 7 height 7
click at [796, 517] on div at bounding box center [795, 517] width 7 height 7
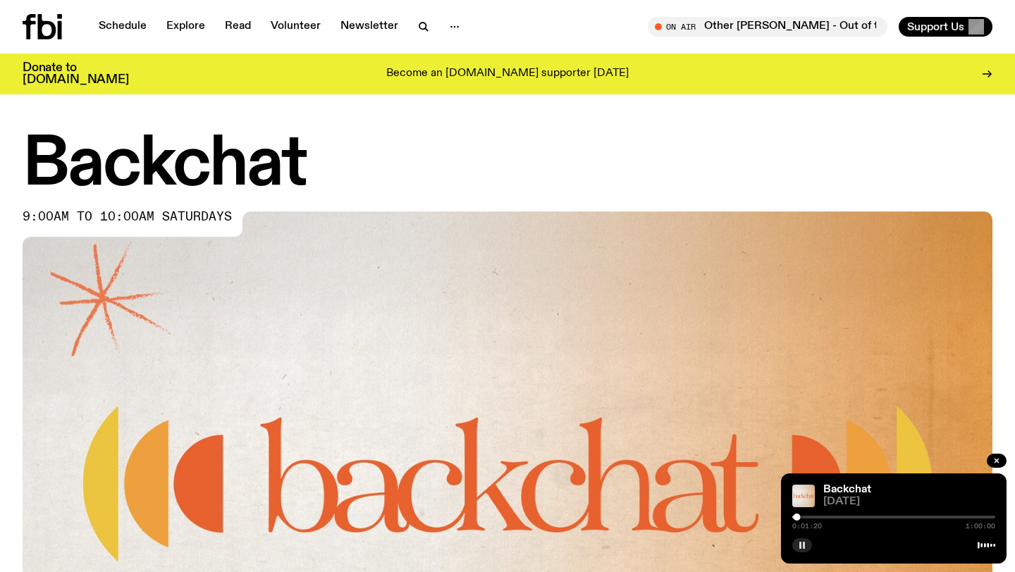
click at [803, 539] on button "button" at bounding box center [802, 546] width 20 height 14
click at [803, 545] on icon "button" at bounding box center [802, 545] width 6 height 7
click at [804, 546] on rect "button" at bounding box center [804, 545] width 2 height 7
click at [804, 546] on icon "button" at bounding box center [802, 545] width 6 height 7
click at [804, 546] on rect "button" at bounding box center [804, 545] width 2 height 7
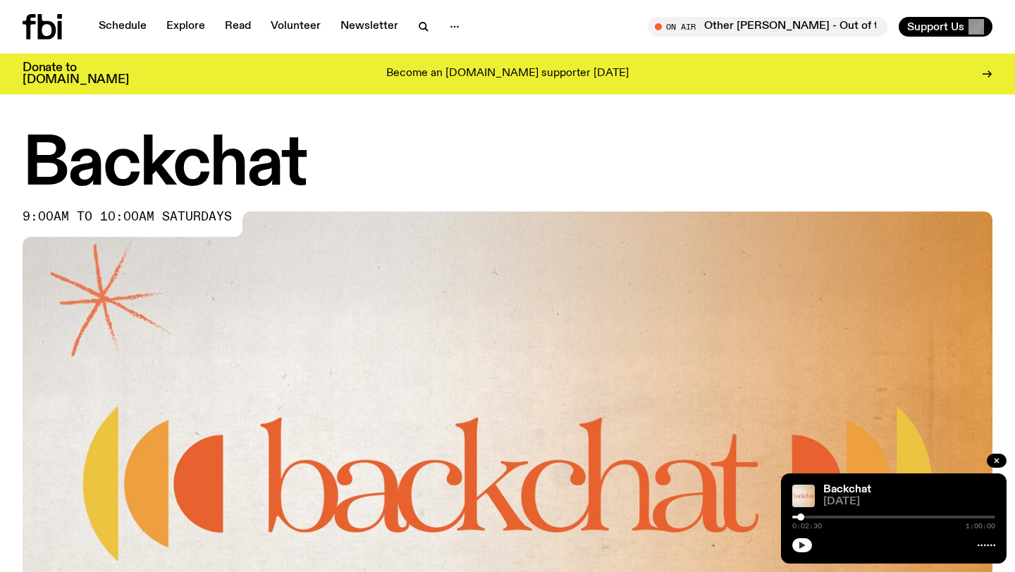
click at [804, 546] on icon "button" at bounding box center [802, 545] width 6 height 7
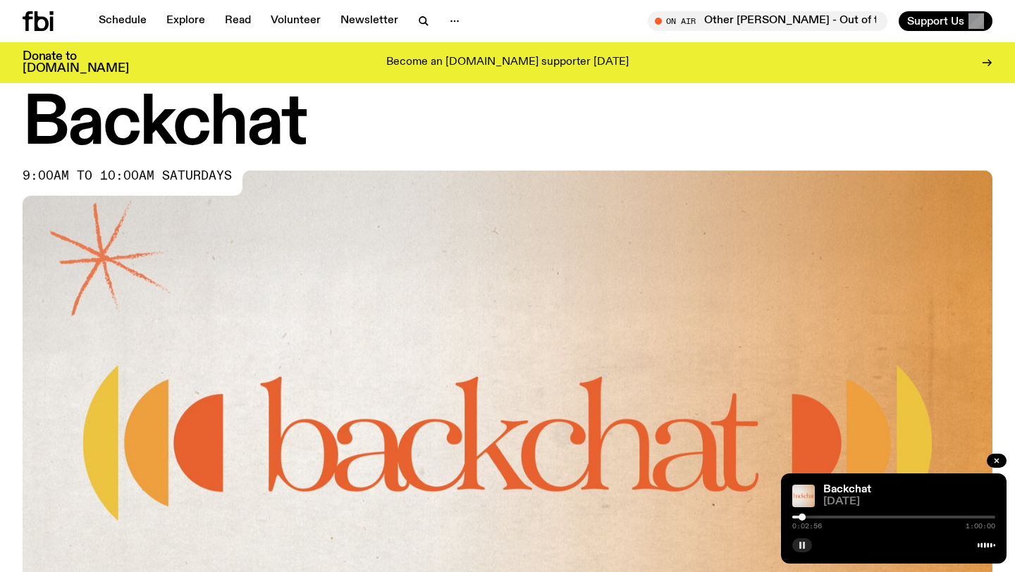
scroll to position [32, 0]
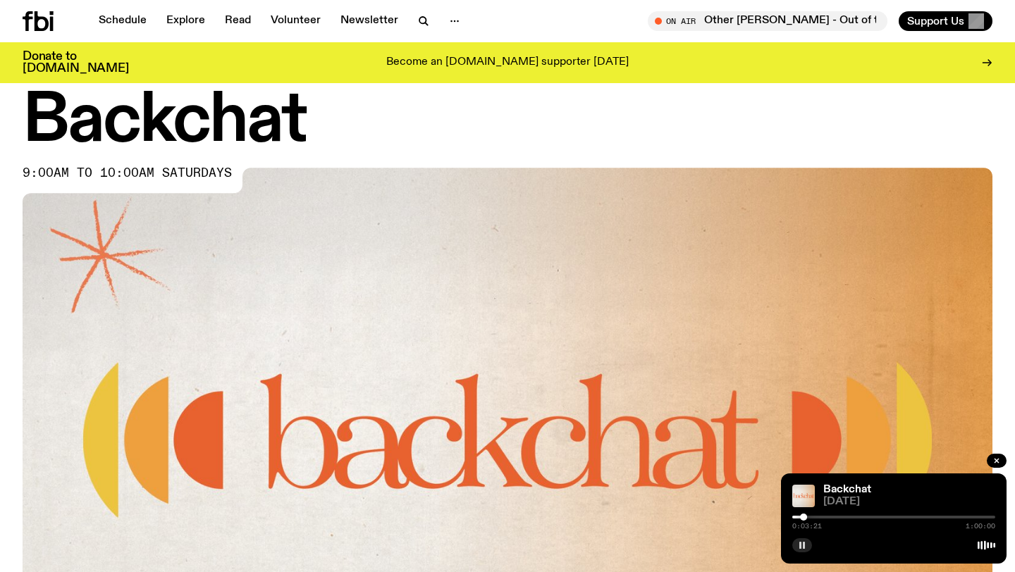
click at [798, 545] on icon "button" at bounding box center [802, 545] width 8 height 8
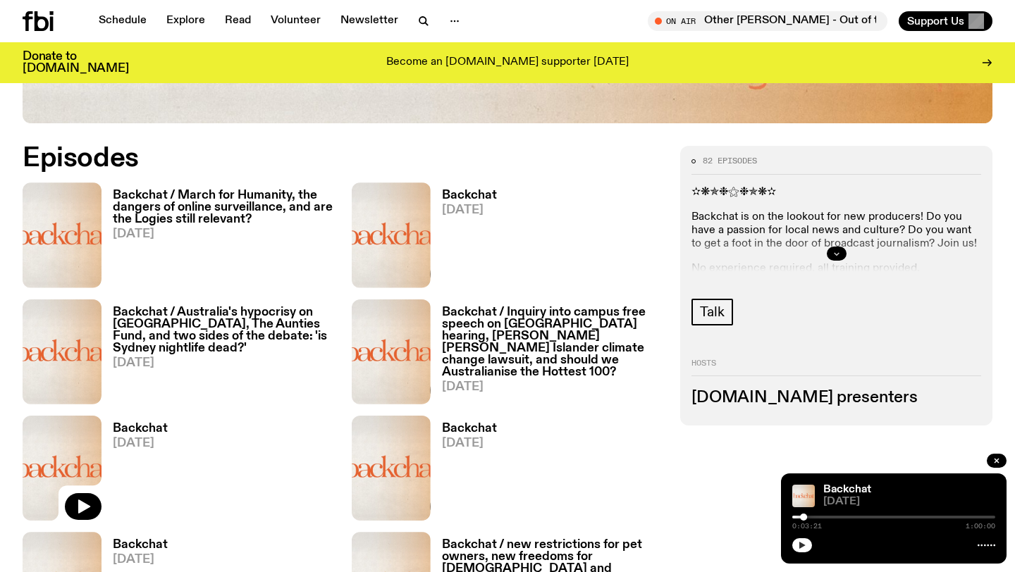
click at [846, 255] on div at bounding box center [837, 253] width 290 height 45
click at [832, 251] on icon "button" at bounding box center [836, 254] width 8 height 8
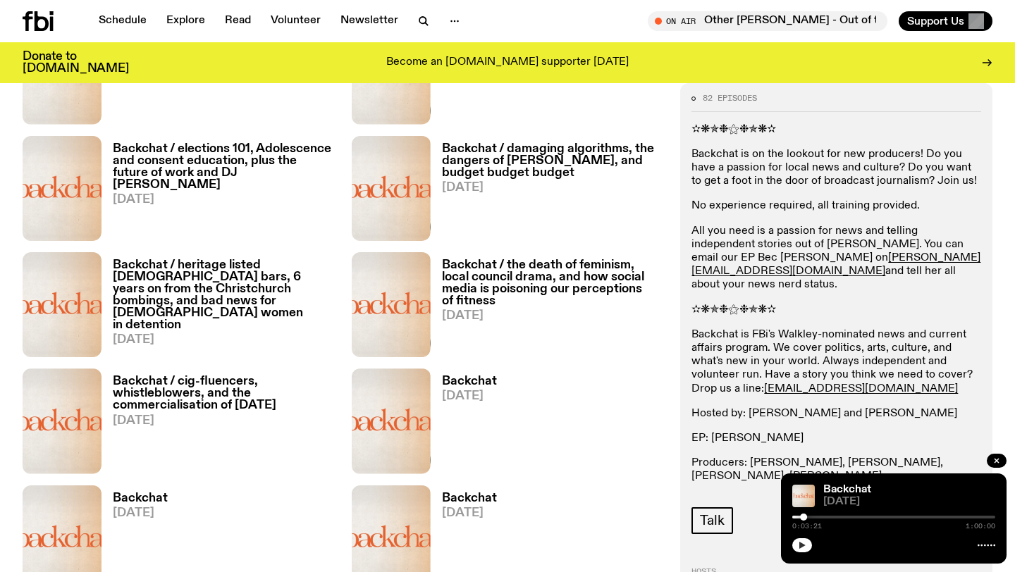
scroll to position [1721, 0]
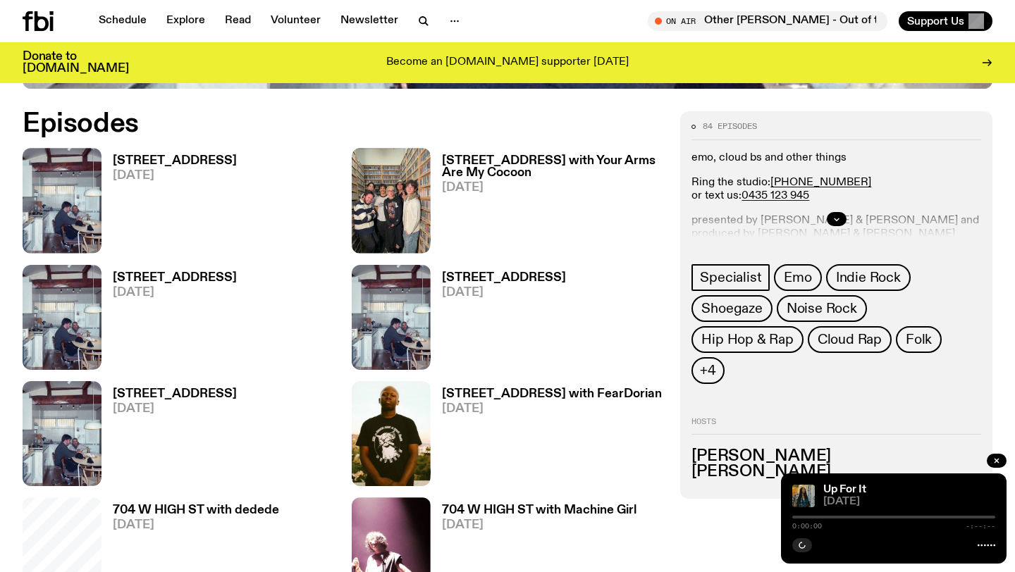
scroll to position [657, 0]
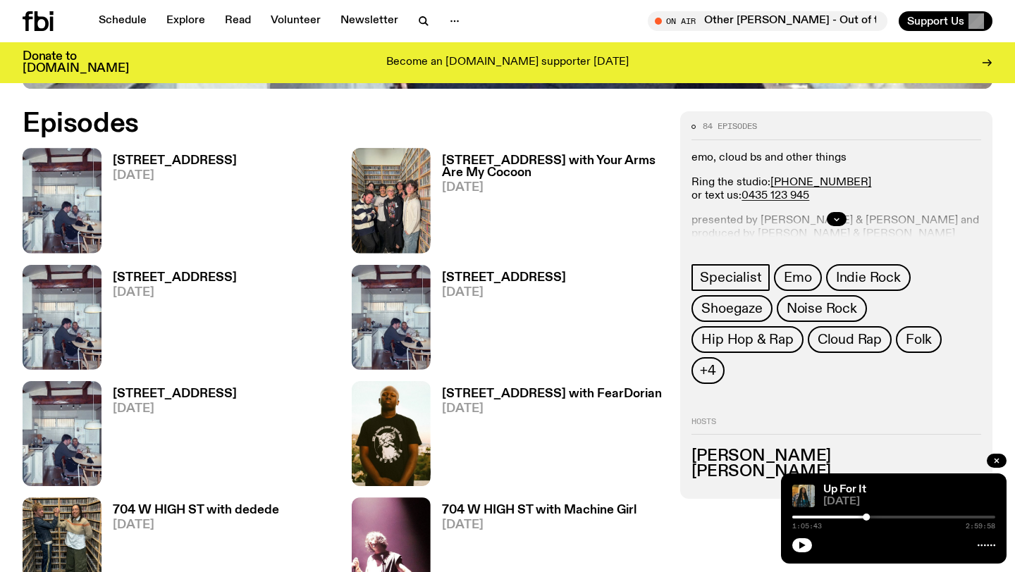
click at [826, 214] on div at bounding box center [837, 219] width 290 height 45
click at [840, 219] on icon "button" at bounding box center [836, 219] width 8 height 8
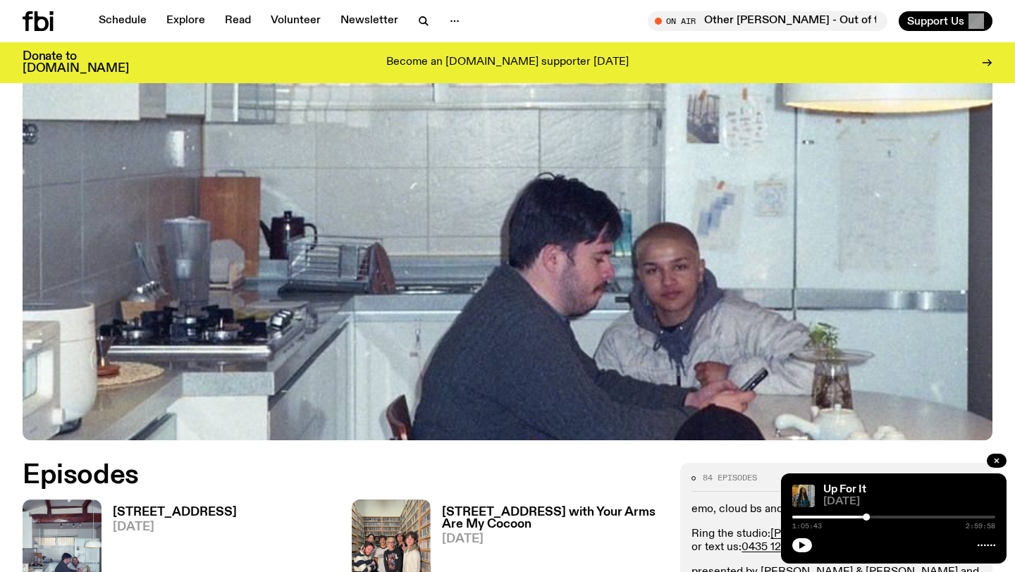
scroll to position [0, 0]
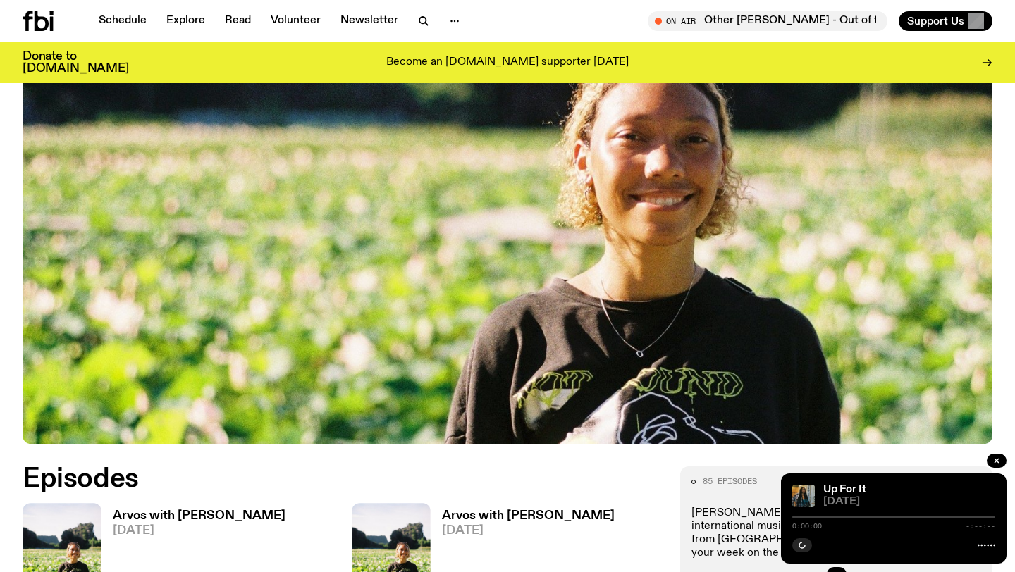
scroll to position [518, 0]
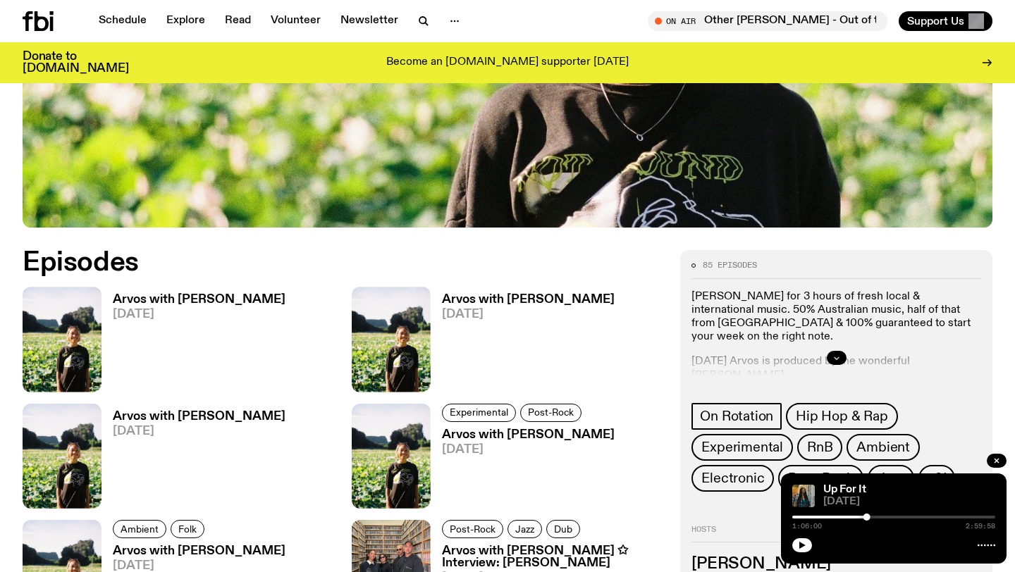
click at [835, 354] on icon "button" at bounding box center [836, 358] width 8 height 8
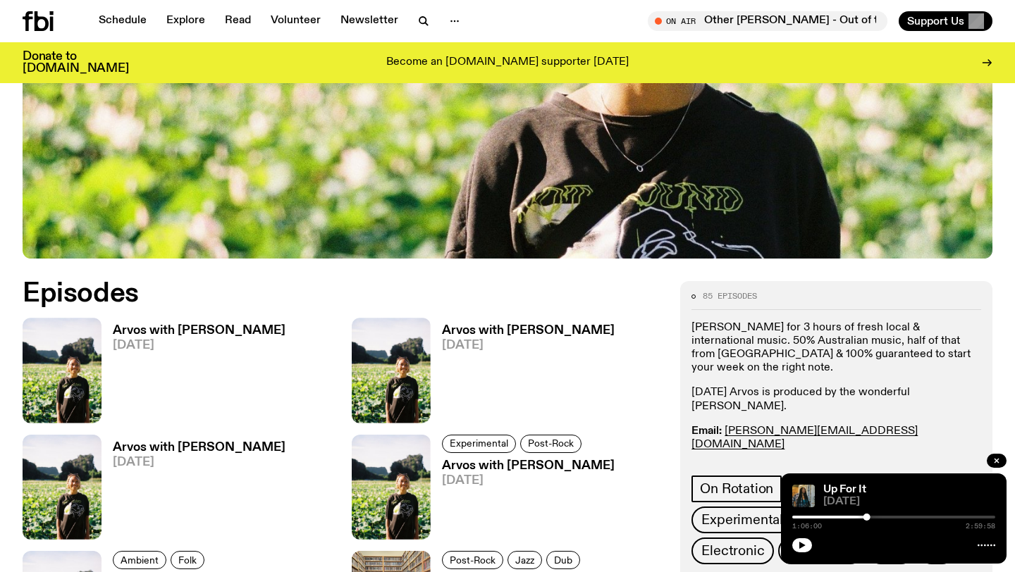
scroll to position [442, 0]
